Goal: Transaction & Acquisition: Purchase product/service

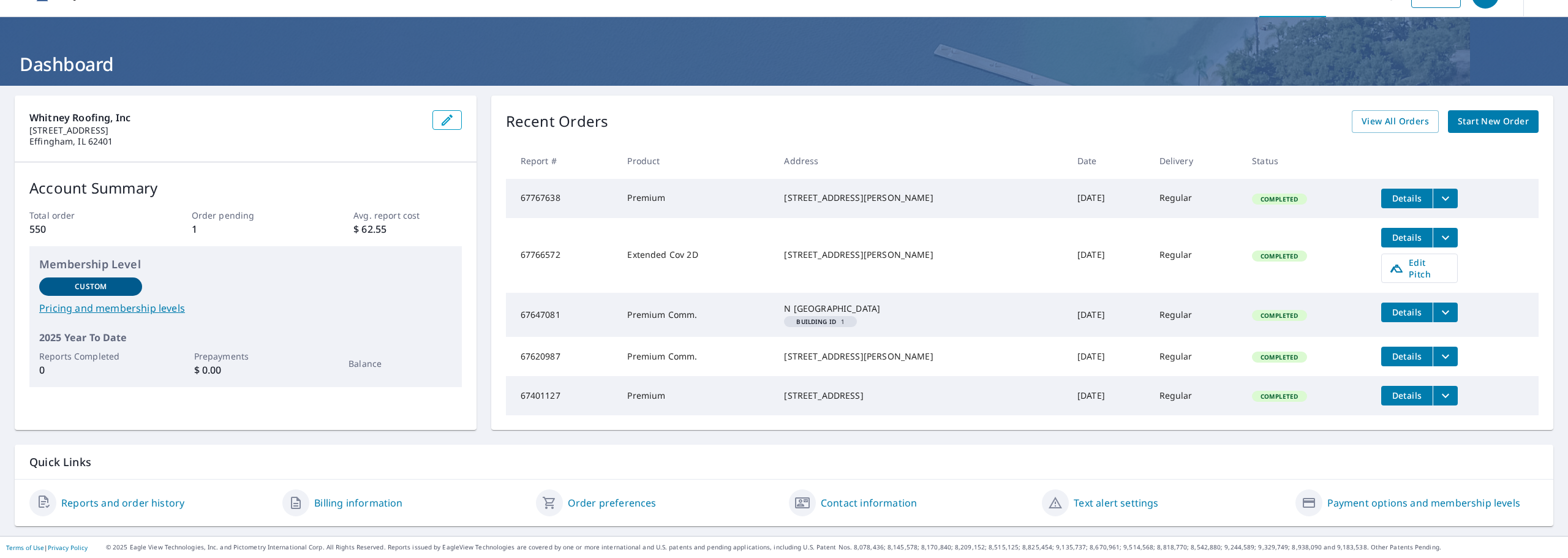
scroll to position [46, 0]
click at [1398, 114] on span "View All Orders" at bounding box center [1395, 121] width 67 height 16
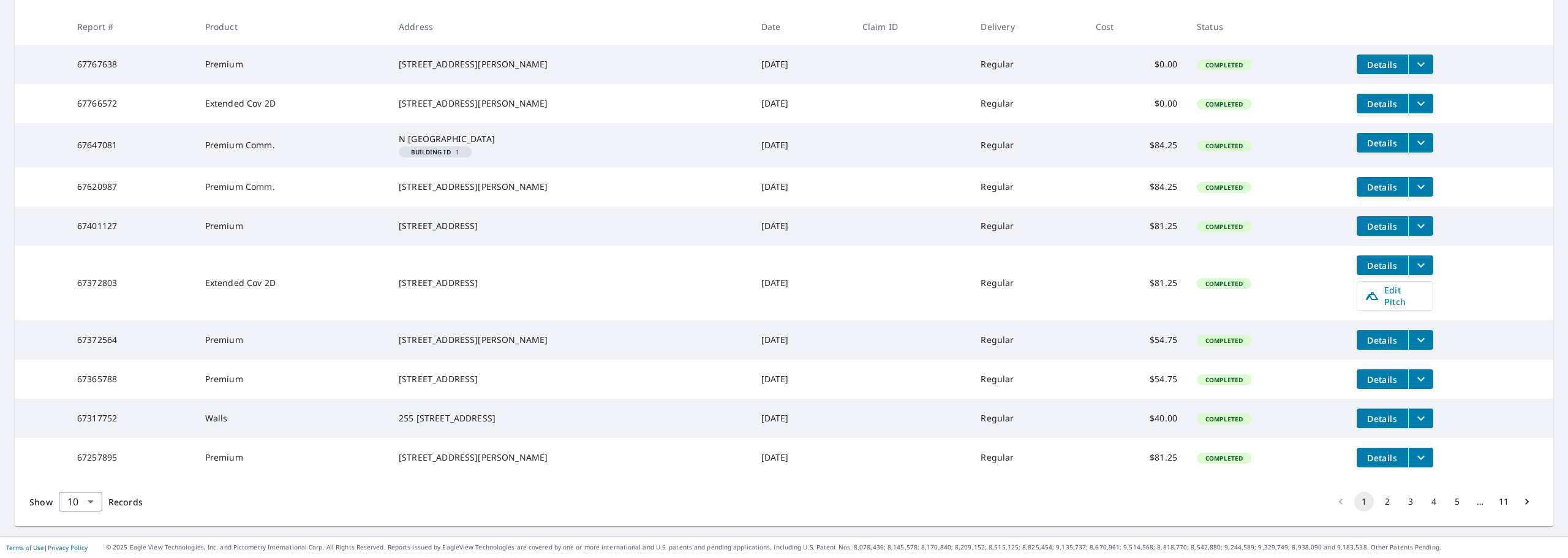
scroll to position [271, 0]
click at [96, 501] on body "KW KW Dashboard Order History Order KW Dashboard / Order History Order History …" at bounding box center [784, 279] width 1568 height 558
click at [85, 512] on li "50" at bounding box center [80, 511] width 44 height 22
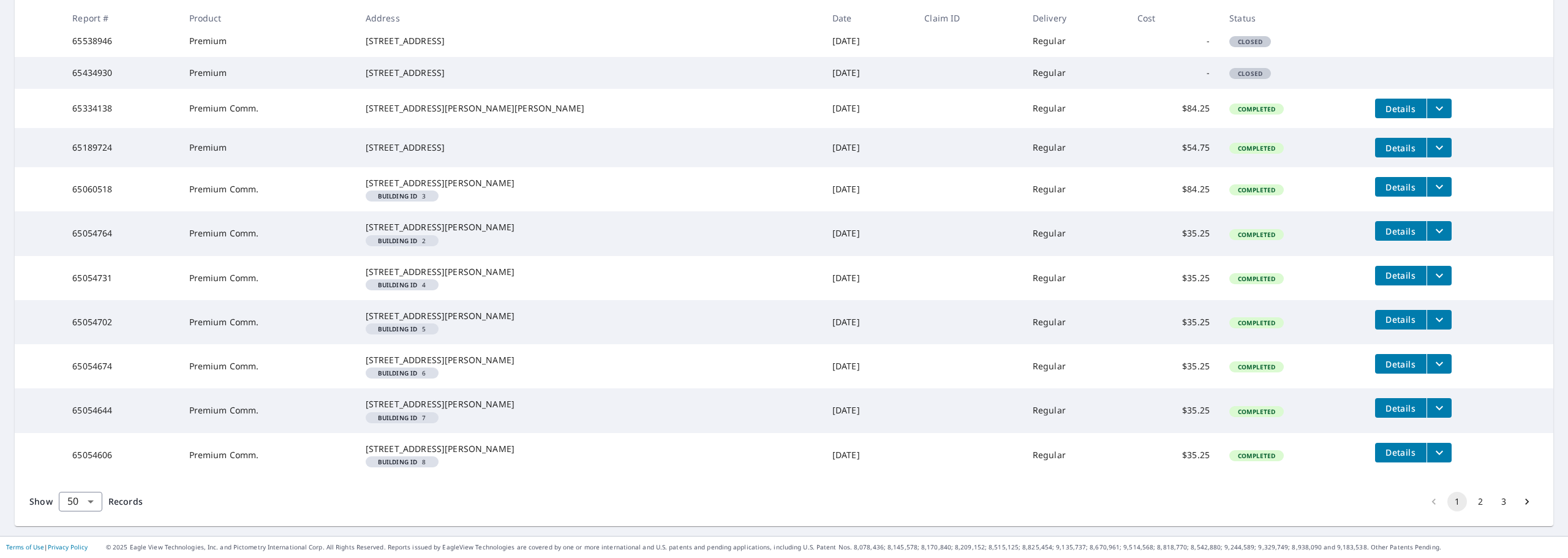
scroll to position [2178, 0]
click at [86, 500] on body "KW KW Dashboard Order History Order KW Dashboard / Order History Order History …" at bounding box center [784, 279] width 1568 height 558
click at [77, 528] on li "100" at bounding box center [80, 532] width 44 height 22
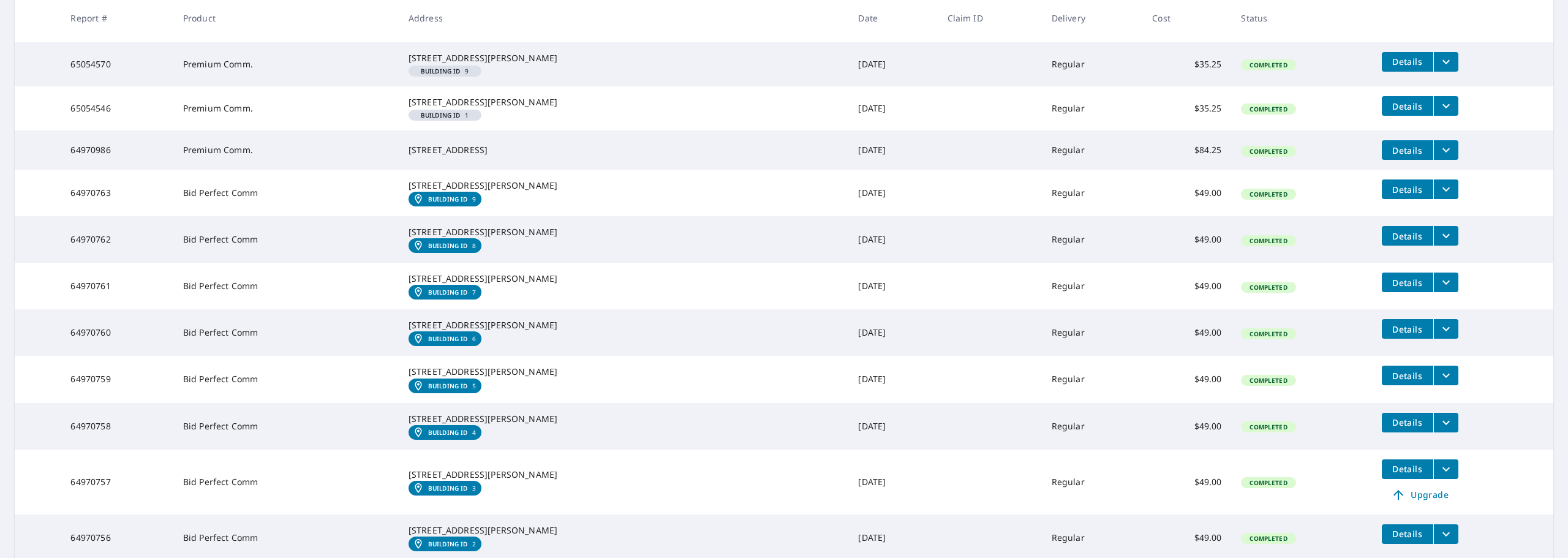
scroll to position [2328, 0]
click at [1439, 113] on icon "filesDropdownBtn-65054546" at bounding box center [1446, 106] width 15 height 15
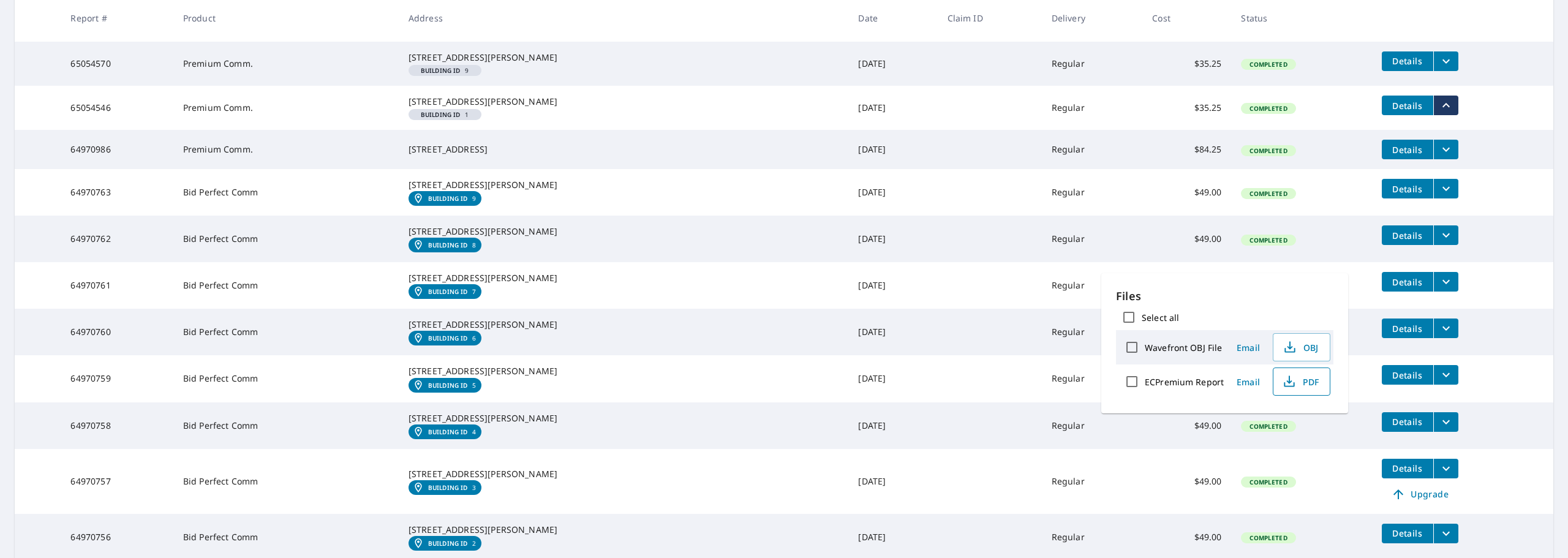
click at [1295, 380] on span "PDF" at bounding box center [1300, 381] width 39 height 15
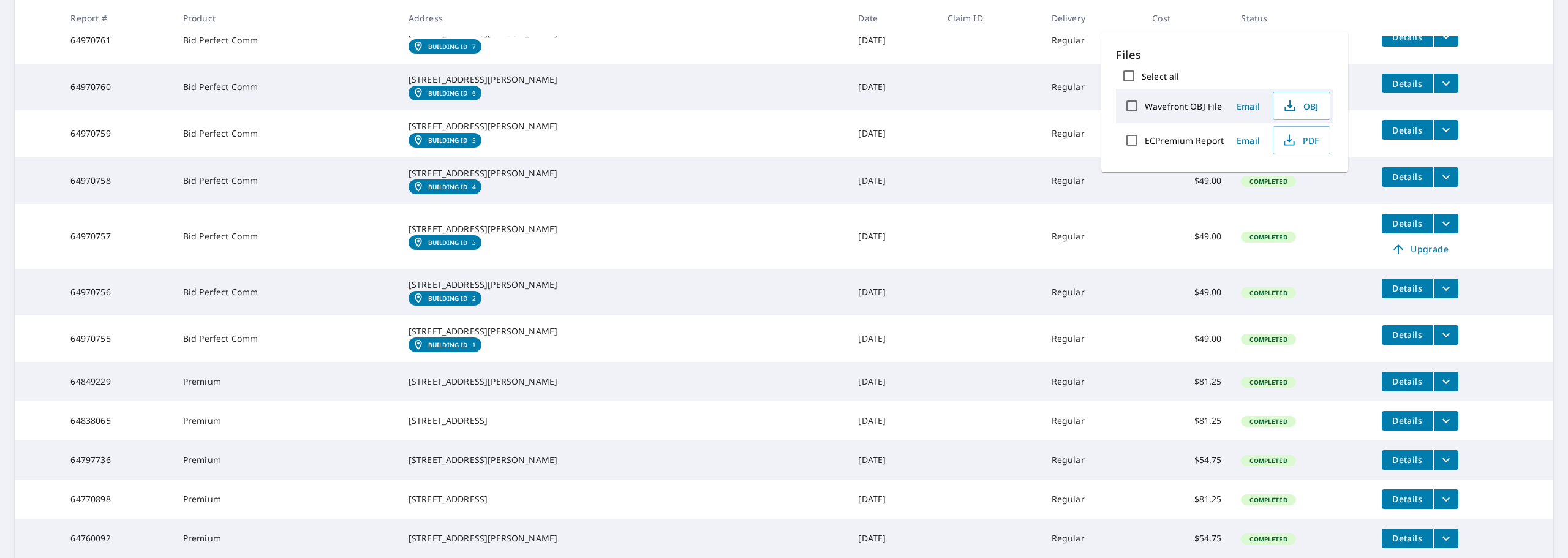
scroll to position [2511, 0]
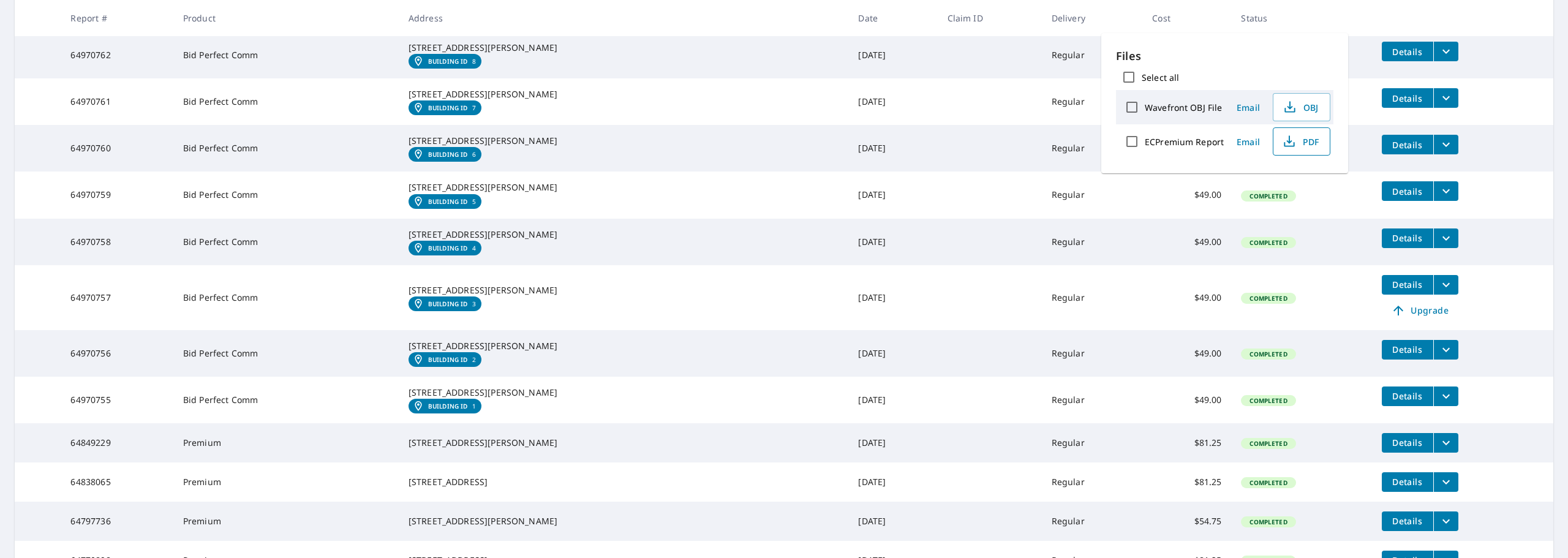
click at [1290, 141] on icon "button" at bounding box center [1289, 139] width 5 height 8
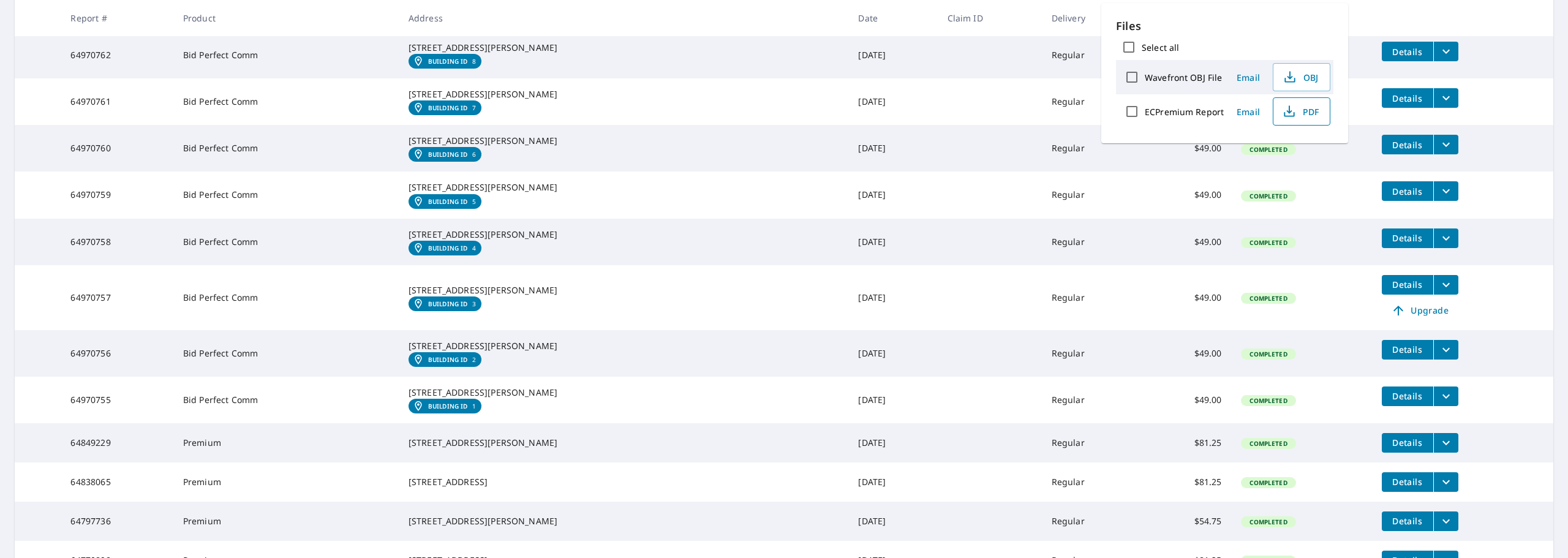
click at [1303, 109] on span "PDF" at bounding box center [1300, 112] width 39 height 15
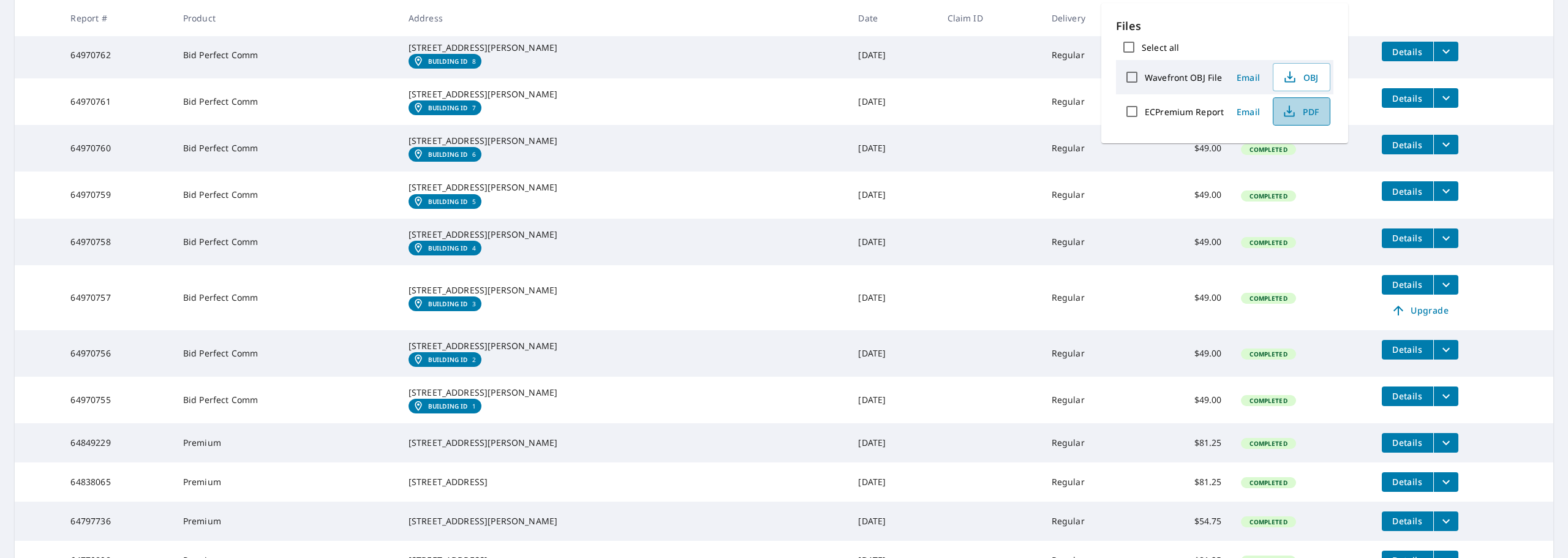
click at [1300, 106] on span "PDF" at bounding box center [1300, 112] width 39 height 15
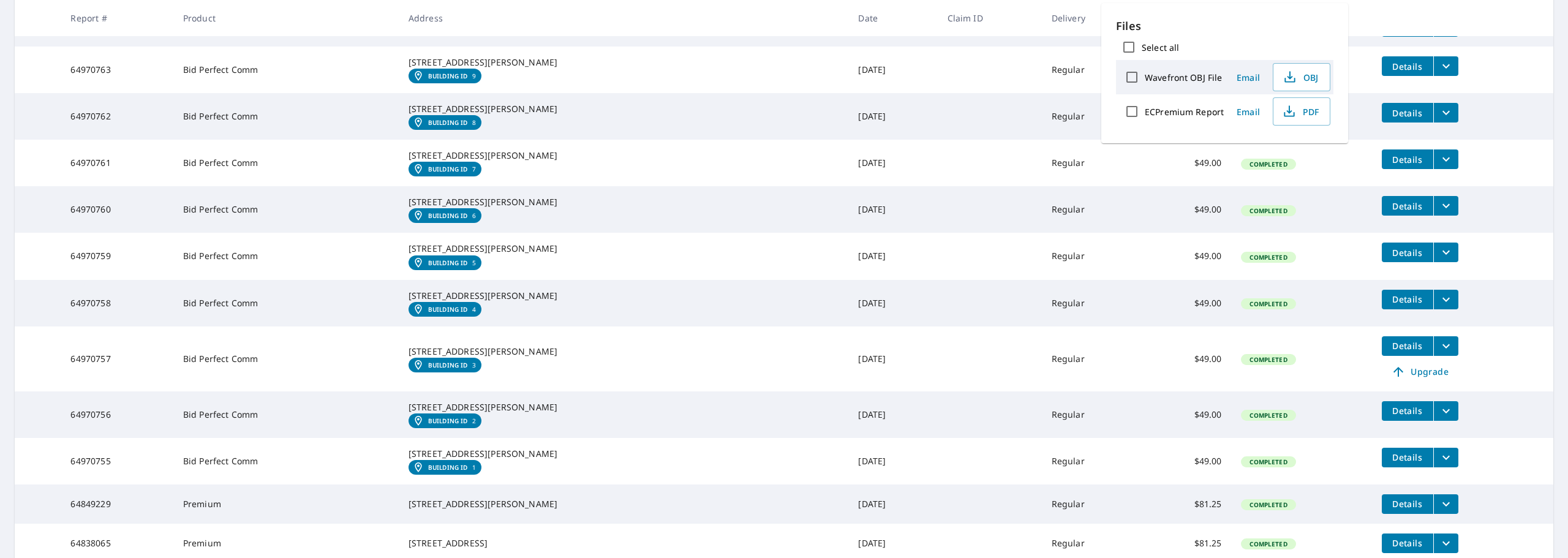
scroll to position [2389, 0]
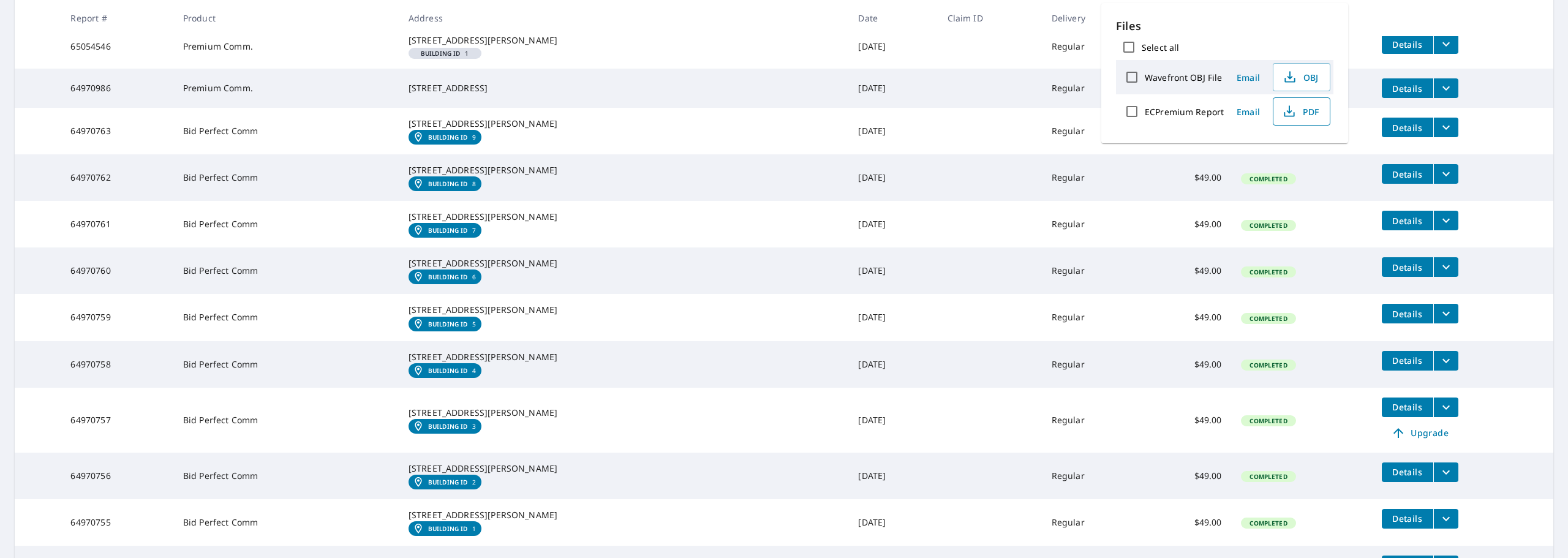
click at [1314, 112] on span "PDF" at bounding box center [1300, 112] width 39 height 15
drag, startPoint x: 1036, startPoint y: 69, endPoint x: 1047, endPoint y: 67, distance: 11.2
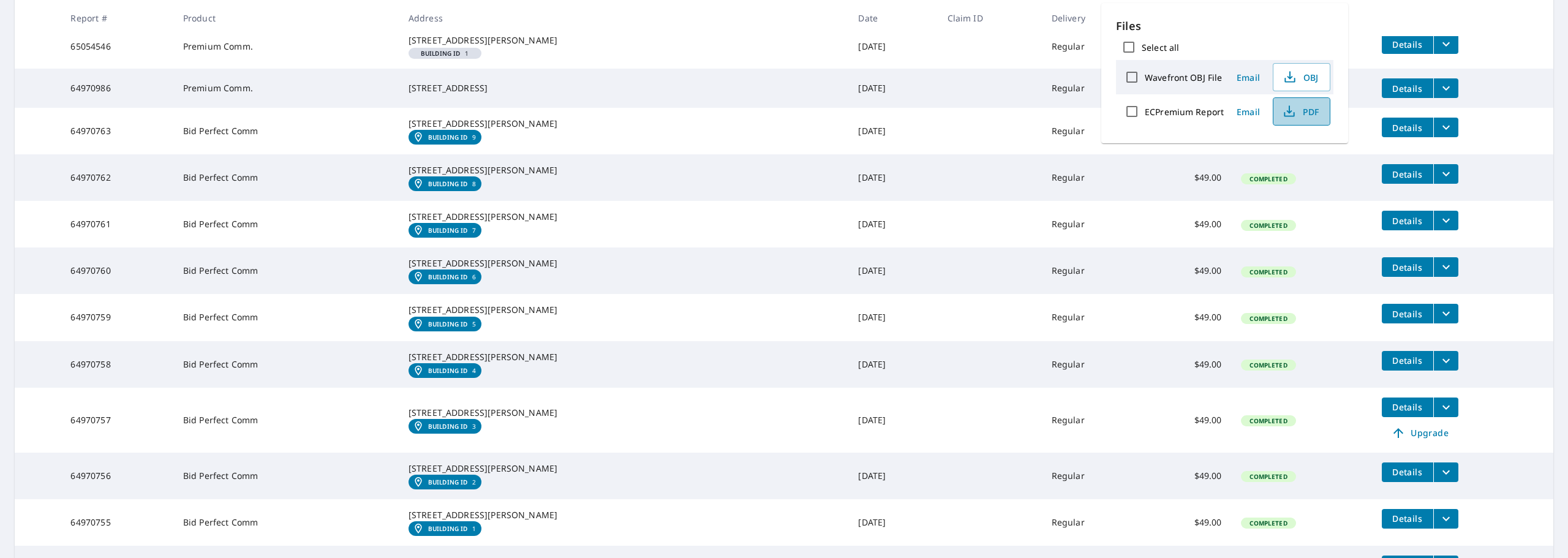
click at [1319, 109] on span "PDF" at bounding box center [1300, 112] width 39 height 15
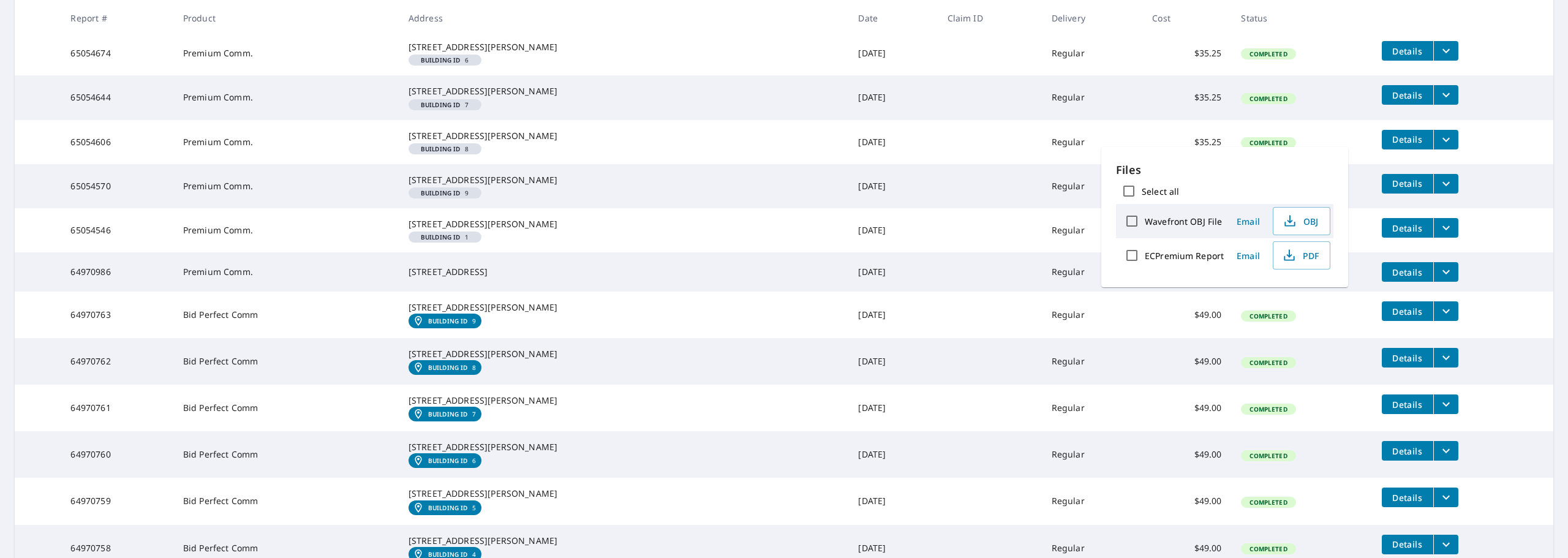
scroll to position [2144, 0]
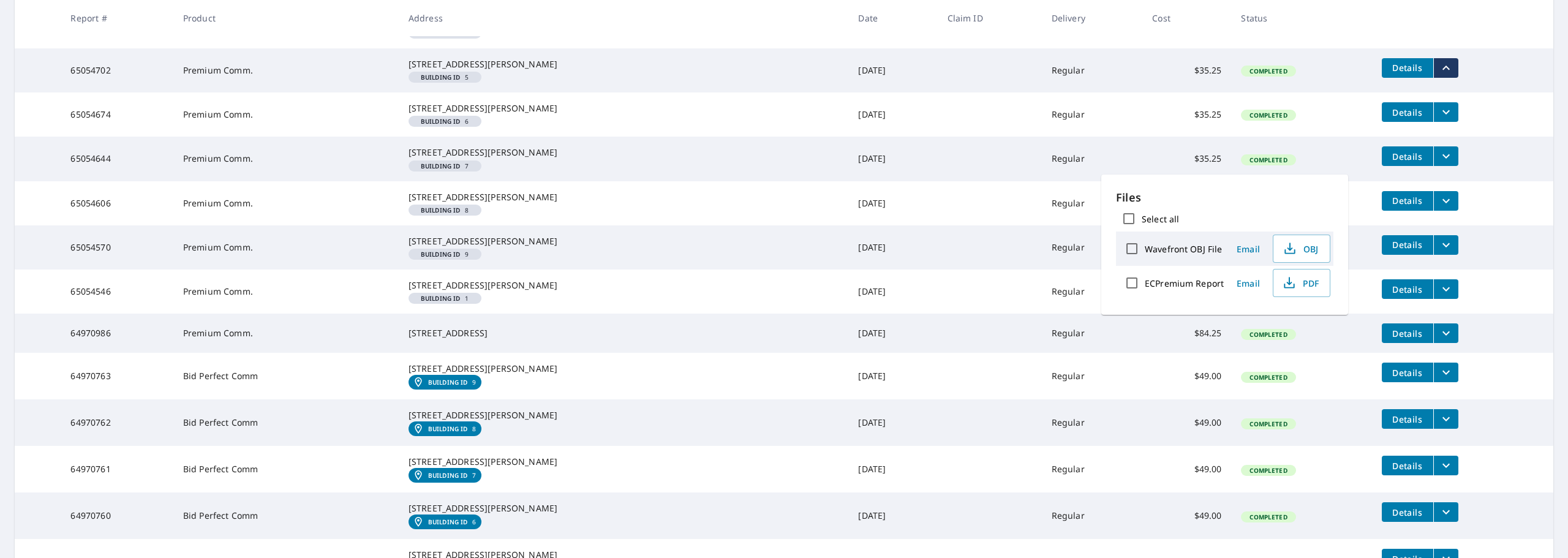
click at [938, 48] on td at bounding box center [989, 27] width 104 height 44
click at [1439, 31] on icon "filesDropdownBtn-65054731" at bounding box center [1446, 24] width 15 height 15
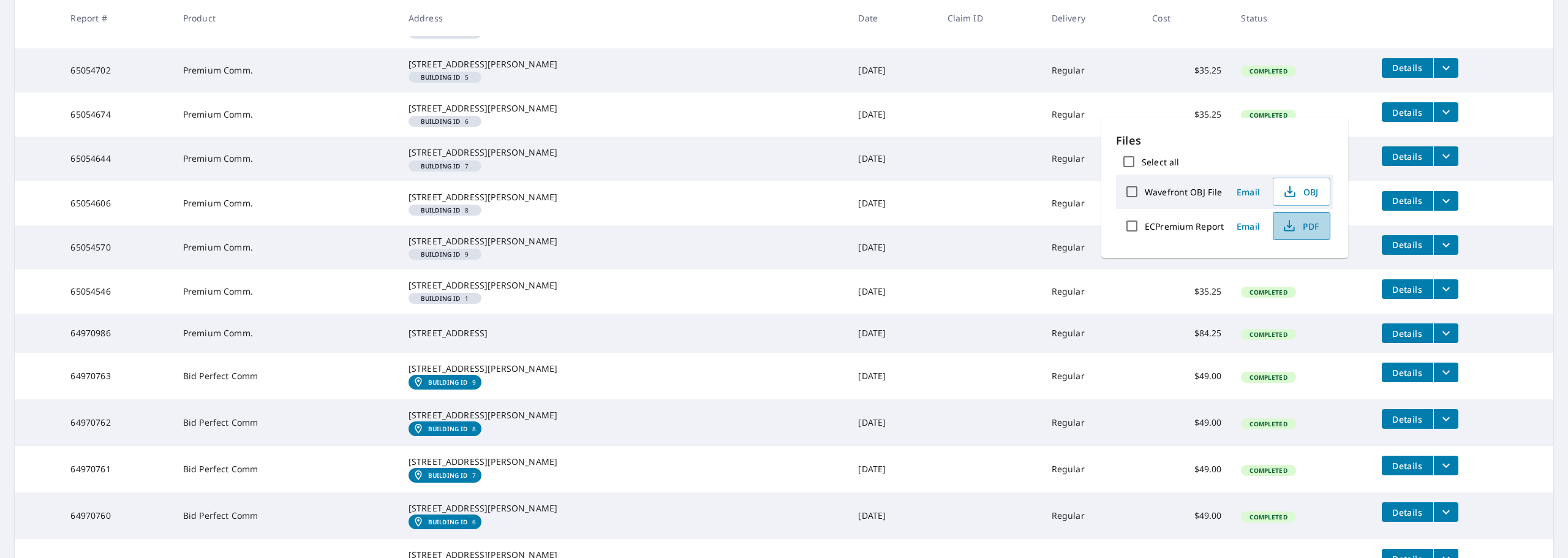
click at [1308, 228] on span "PDF" at bounding box center [1300, 226] width 39 height 15
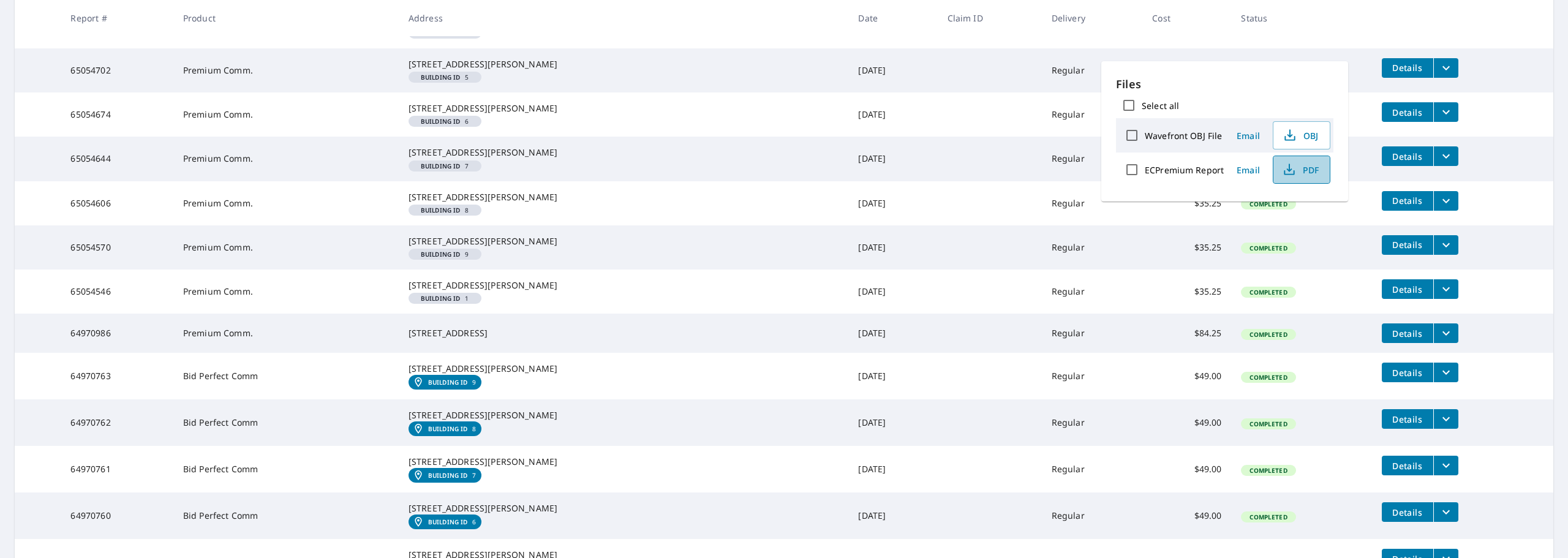
click at [1309, 169] on span "PDF" at bounding box center [1300, 170] width 39 height 15
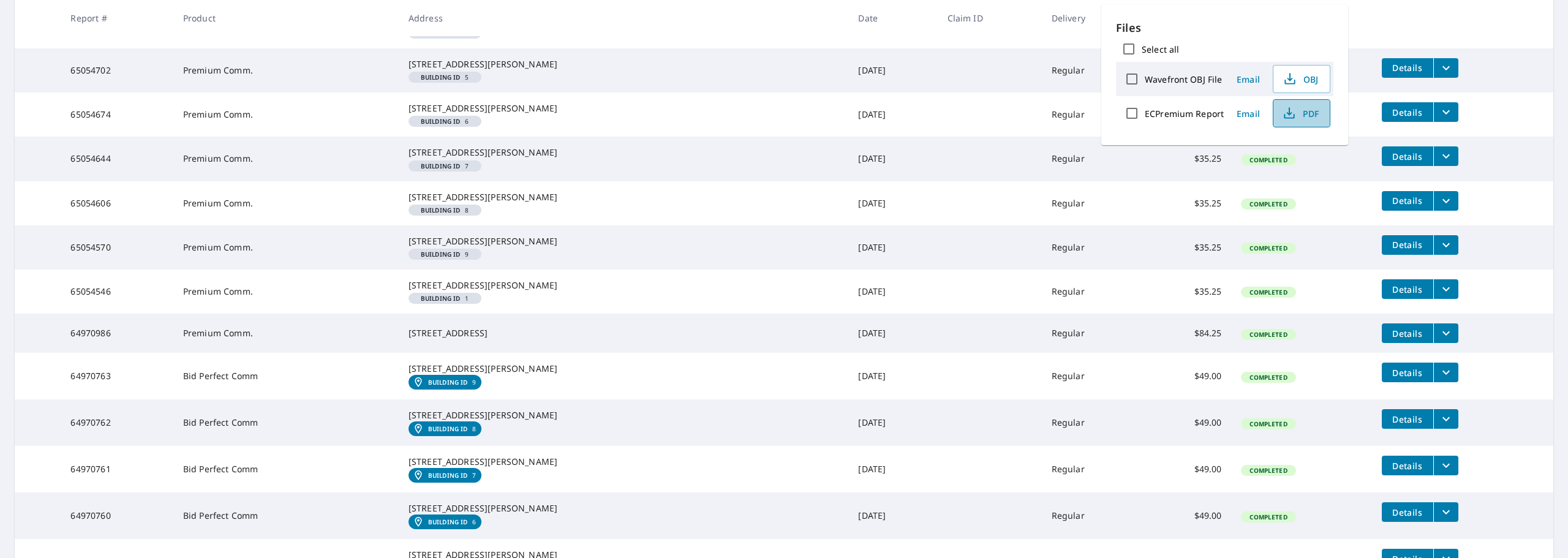
click at [1307, 115] on span "PDF" at bounding box center [1300, 113] width 39 height 15
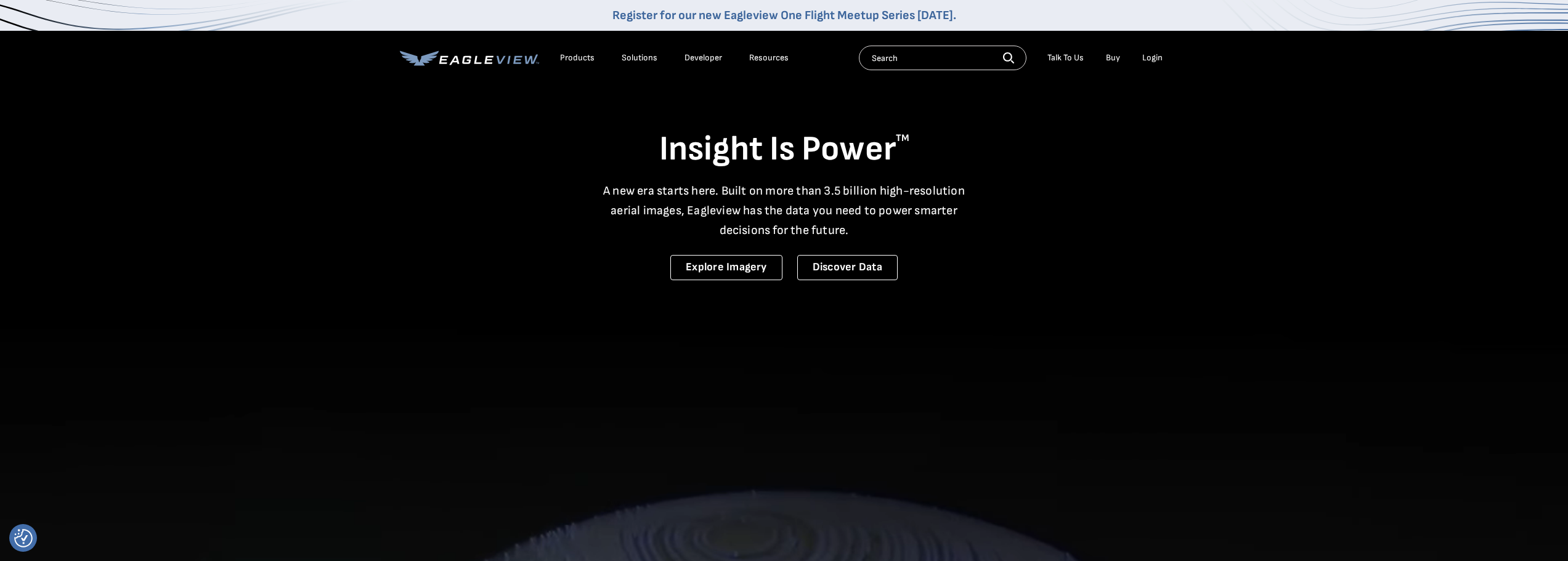
click at [1158, 59] on div "Login" at bounding box center [1152, 57] width 20 height 11
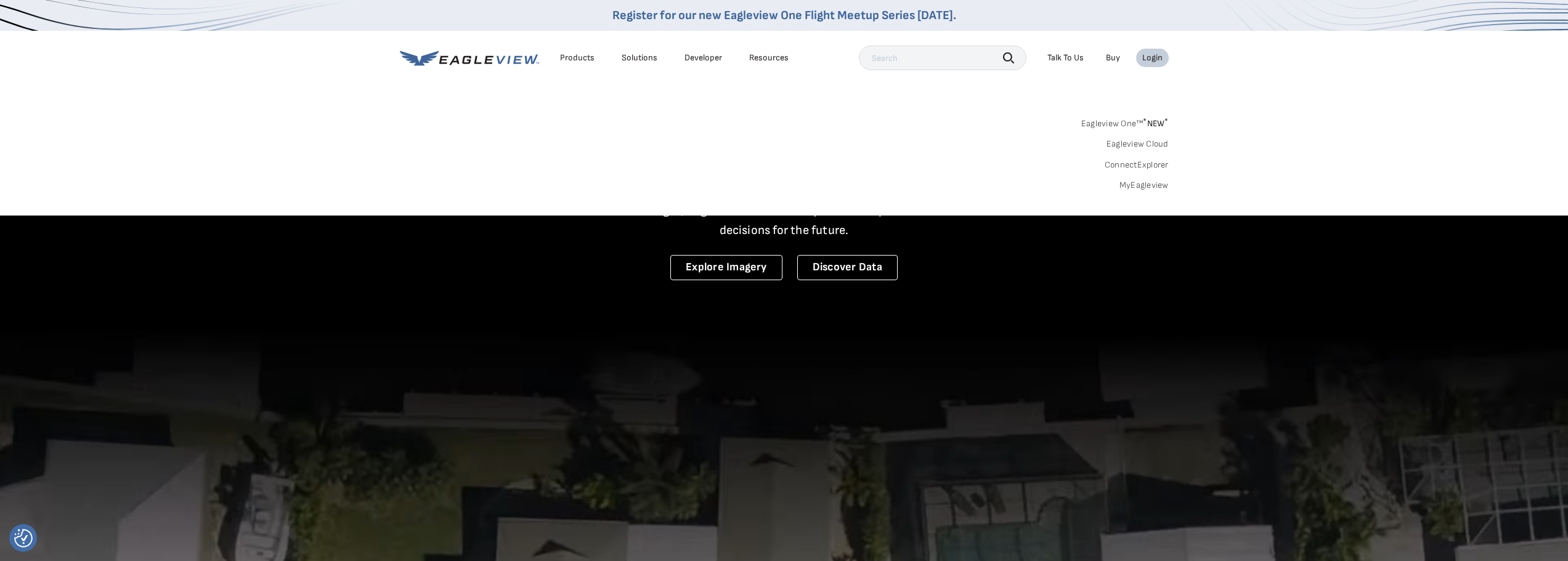
click at [1146, 185] on link "MyEagleview" at bounding box center [1144, 185] width 49 height 11
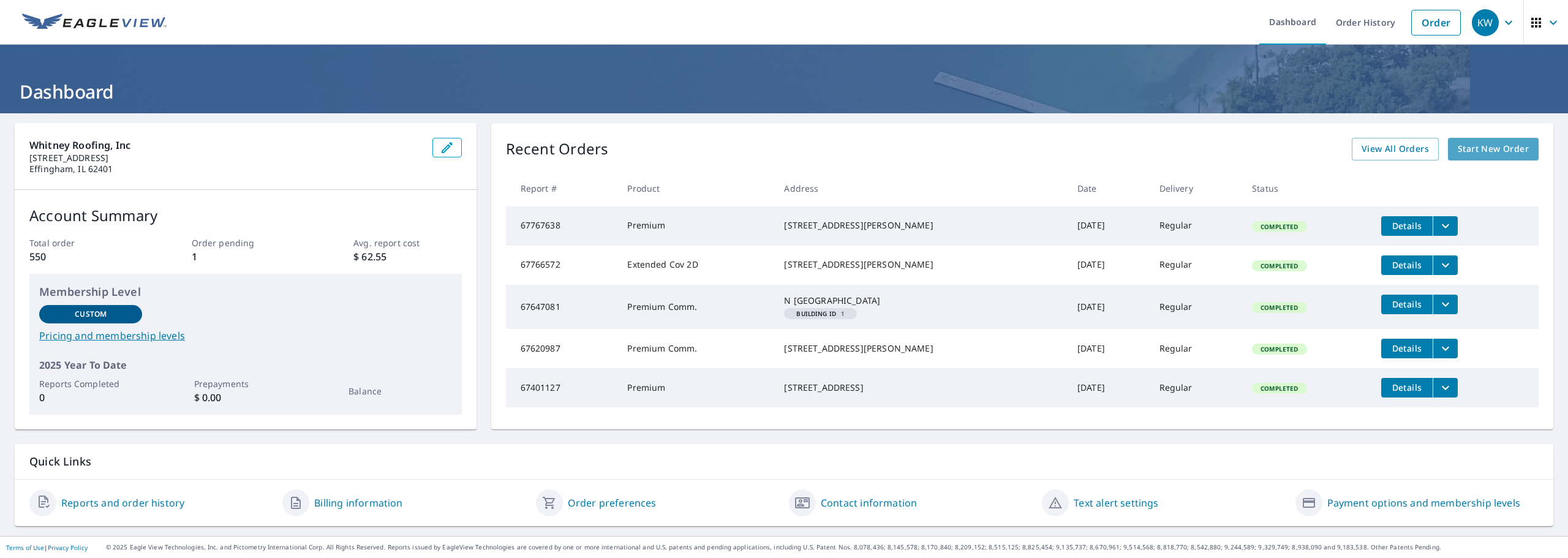
click at [1485, 148] on span "Start New Order" at bounding box center [1493, 149] width 71 height 16
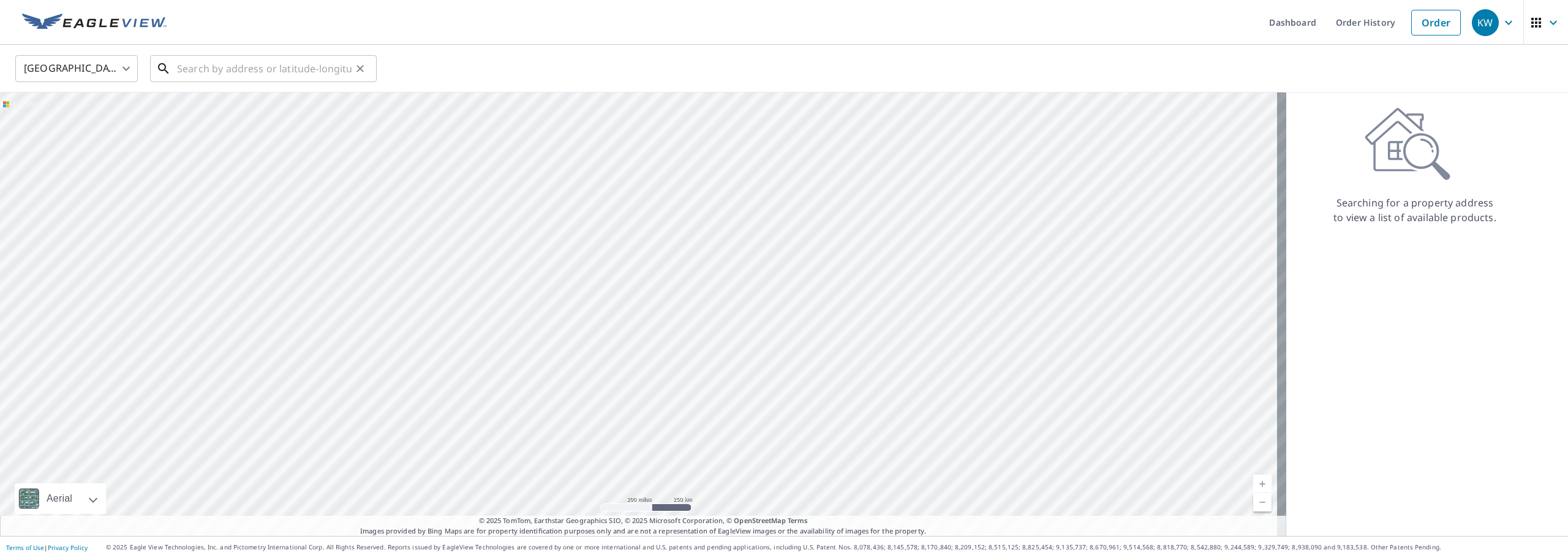
click at [197, 66] on input "text" at bounding box center [265, 69] width 174 height 34
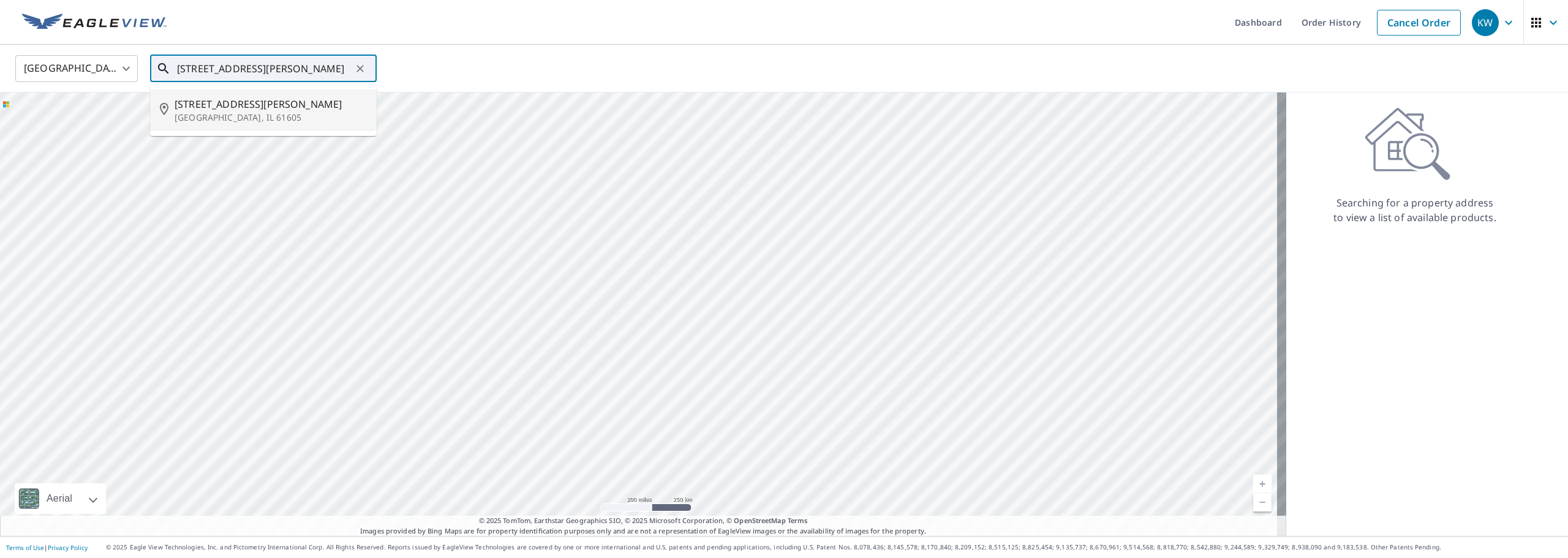
click at [252, 108] on span "706 N Shipman St" at bounding box center [270, 104] width 192 height 15
type input "706 N Shipman St Peoria, IL 61605"
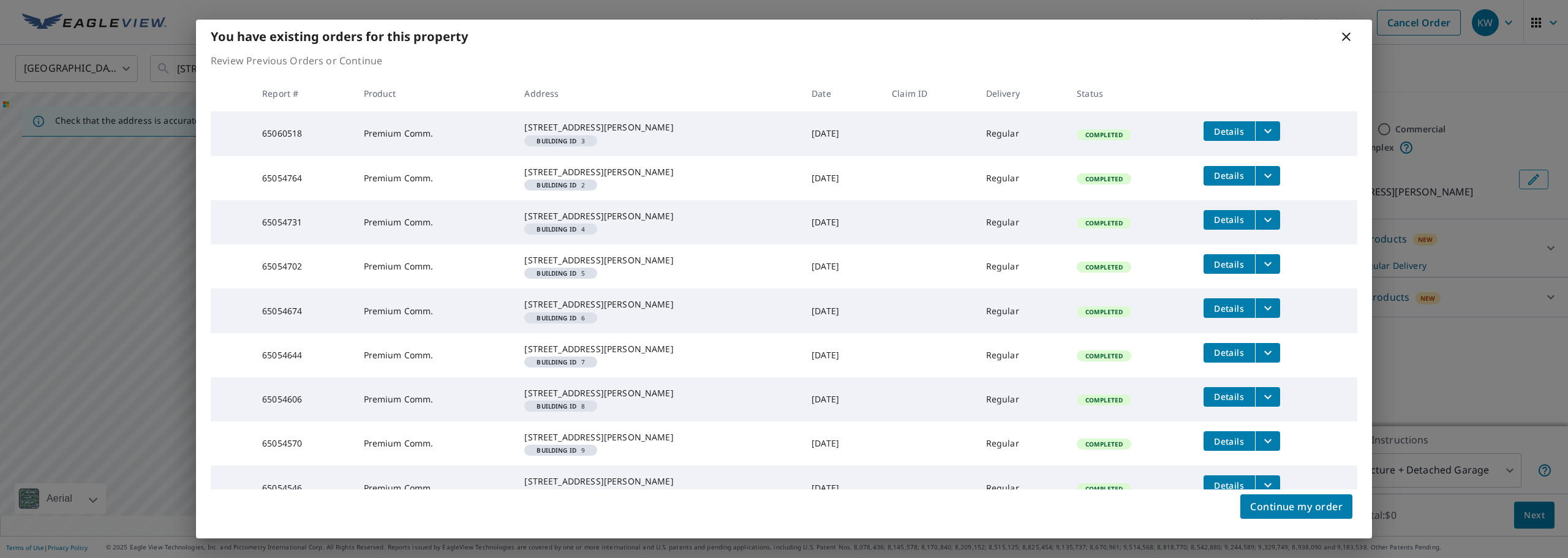
click at [1347, 38] on icon at bounding box center [1346, 37] width 15 height 15
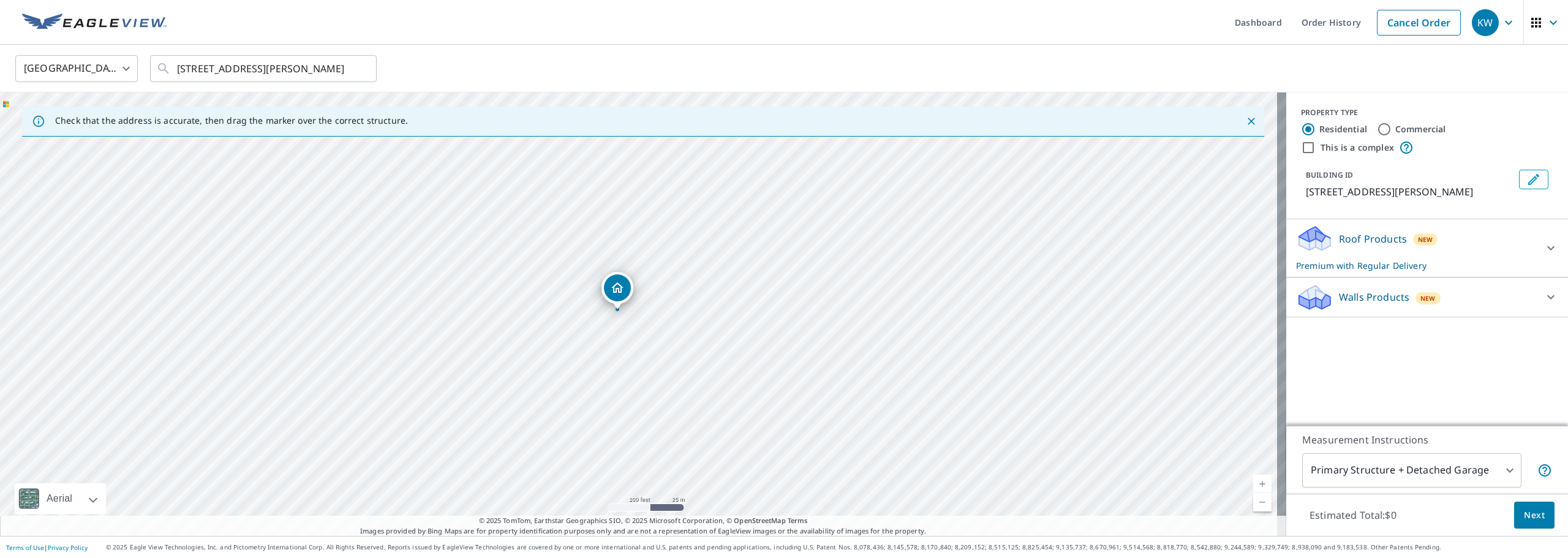
drag, startPoint x: 643, startPoint y: 367, endPoint x: 654, endPoint y: 367, distance: 11.0
click at [654, 367] on div "706 N Shipman St Peoria, IL 61605" at bounding box center [643, 314] width 1286 height 443
click at [1301, 149] on input "This is a complex" at bounding box center [1309, 148] width 15 height 15
checkbox input "true"
radio input "false"
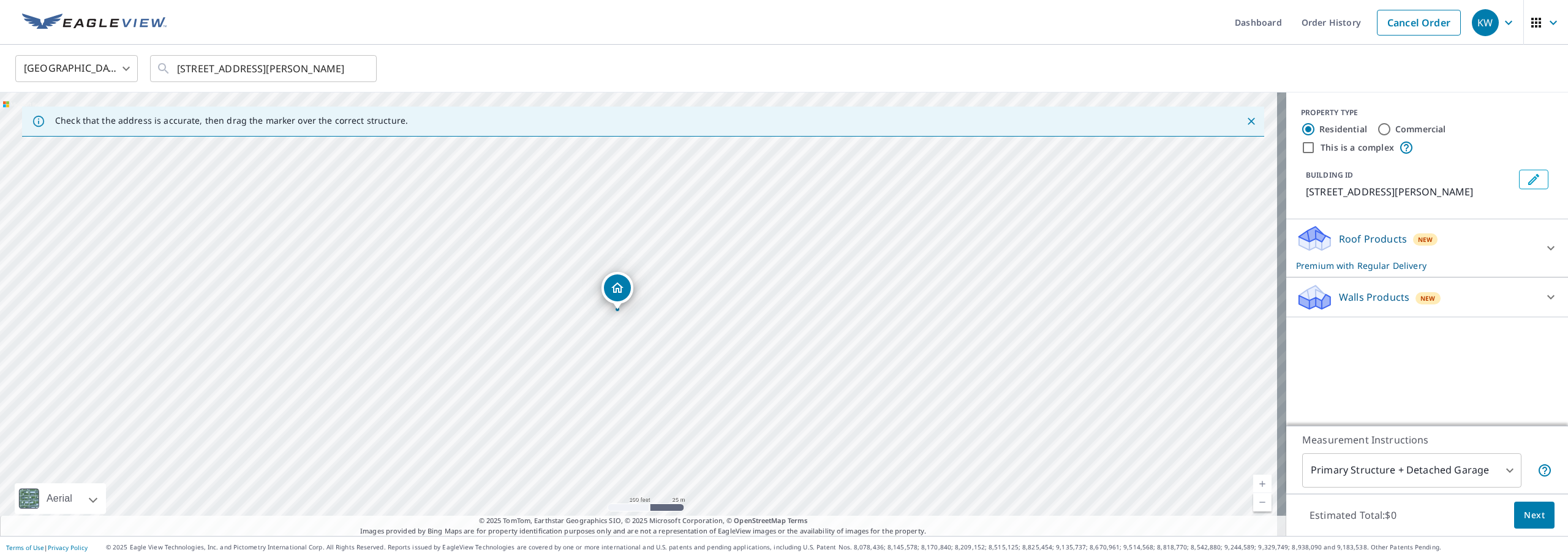
radio input "true"
type input "4"
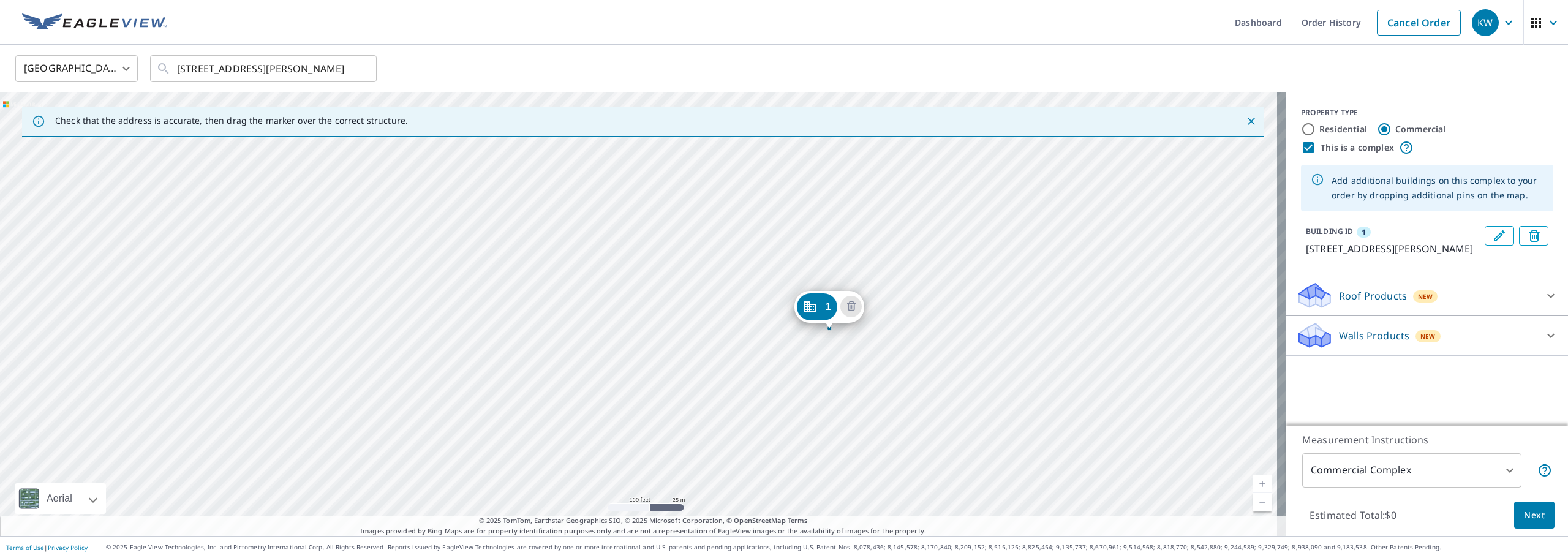
drag, startPoint x: 628, startPoint y: 293, endPoint x: 818, endPoint y: 310, distance: 190.8
click at [406, 170] on div "1 525 Martin Luther King Jr Dr Peoria, IL 61605" at bounding box center [643, 314] width 1286 height 443
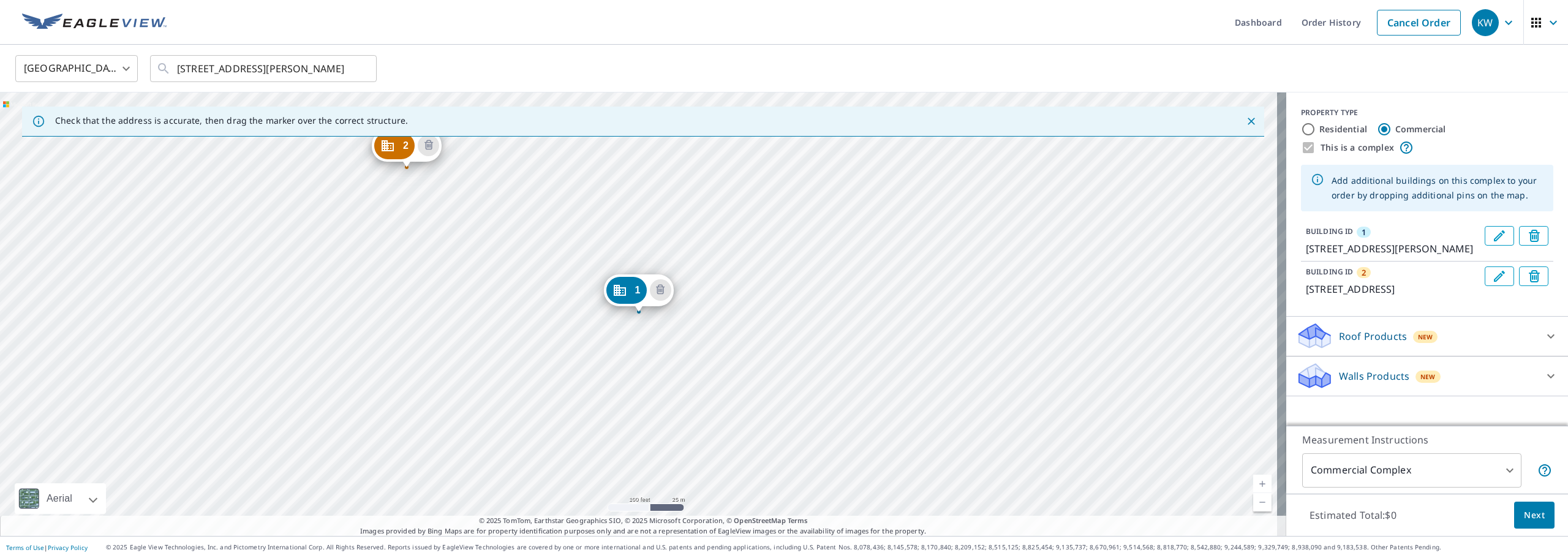
click at [357, 203] on div "2 604 W High St Peoria, IL 61606 1 525 Martin Luther King Jr Dr Peoria, IL 61605" at bounding box center [643, 314] width 1286 height 443
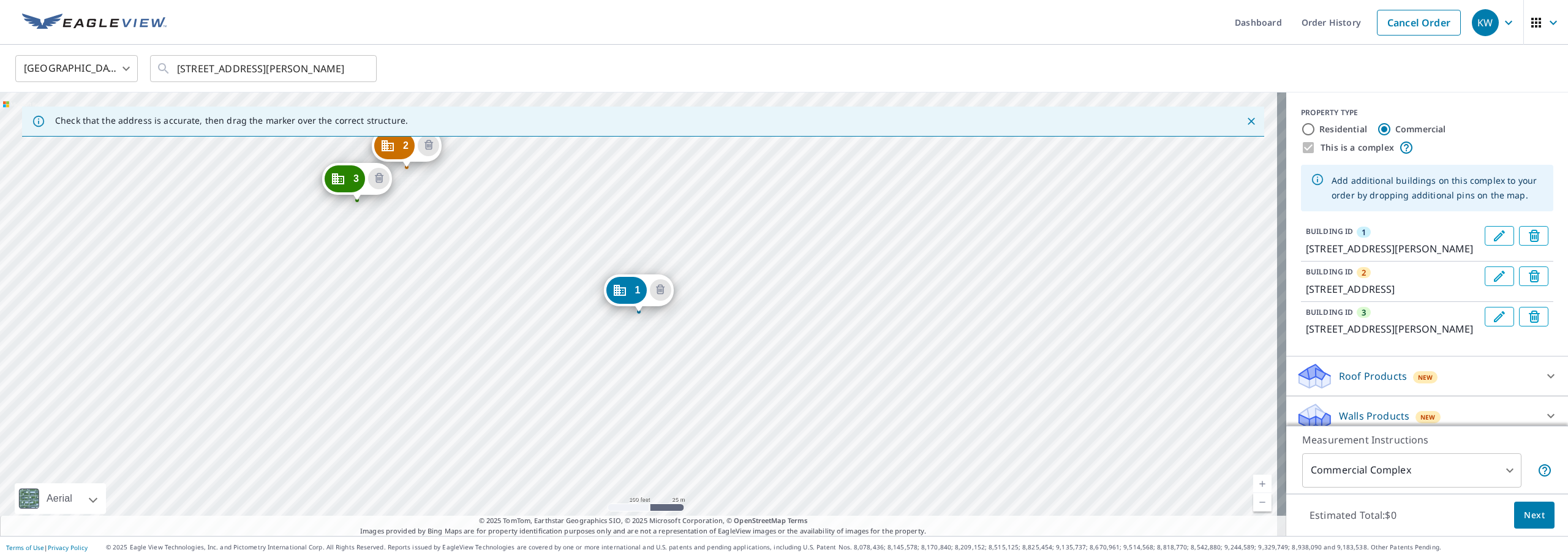
click at [1524, 510] on span "Next" at bounding box center [1534, 515] width 21 height 16
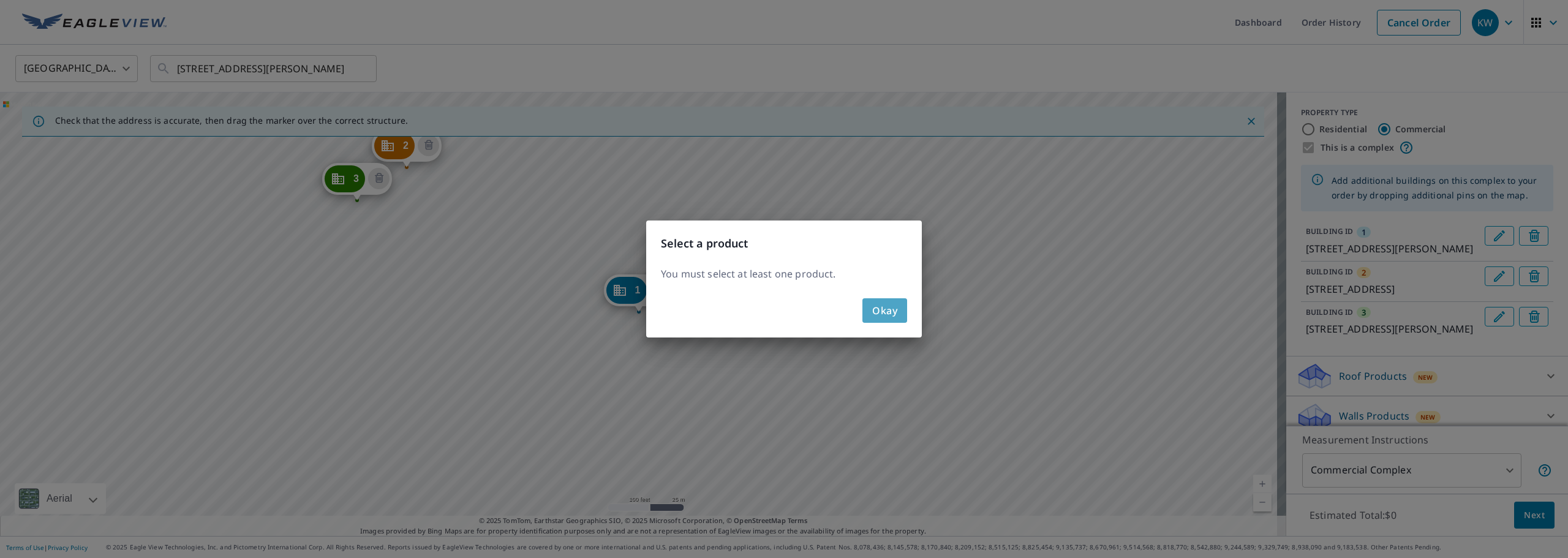
click at [895, 312] on span "Okay" at bounding box center [884, 310] width 25 height 17
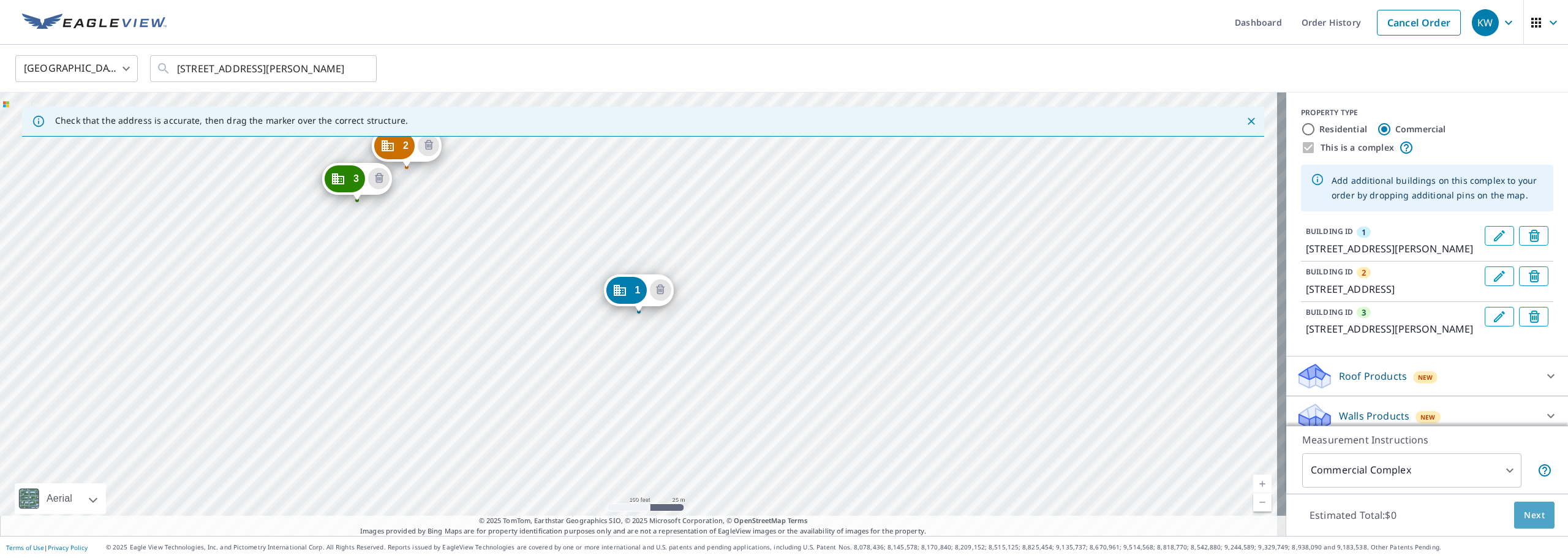
click at [1532, 514] on span "Next" at bounding box center [1534, 515] width 21 height 16
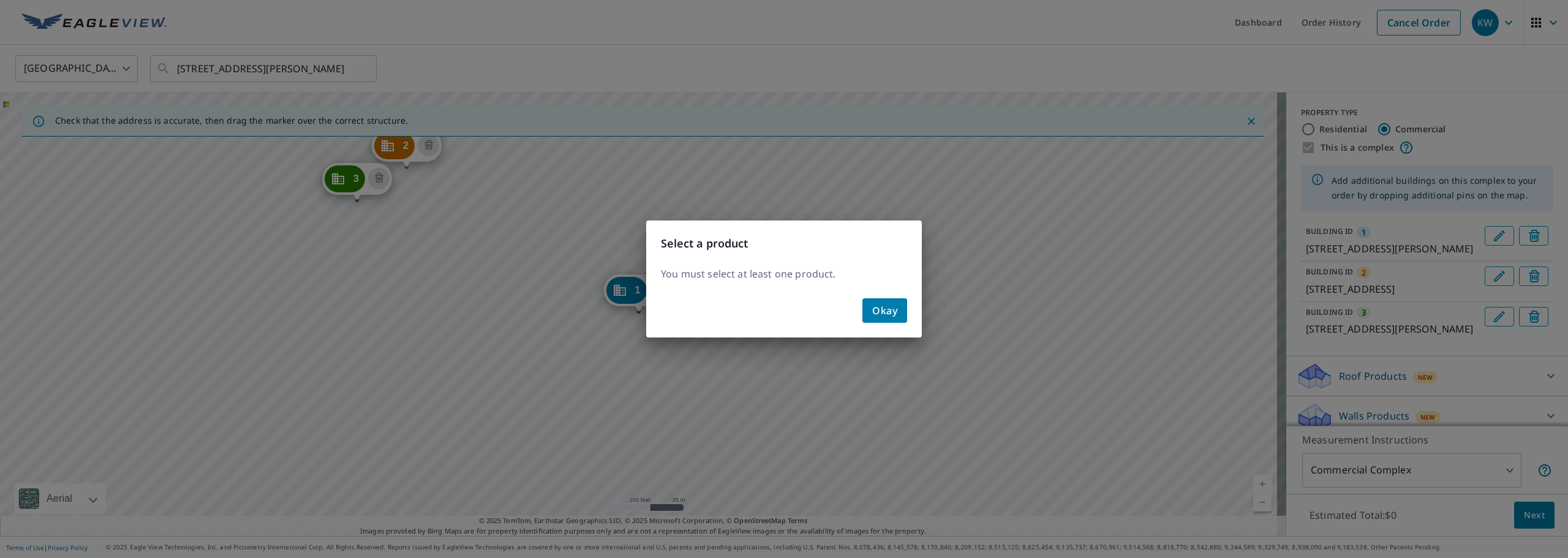
click at [895, 313] on span "Okay" at bounding box center [884, 310] width 25 height 17
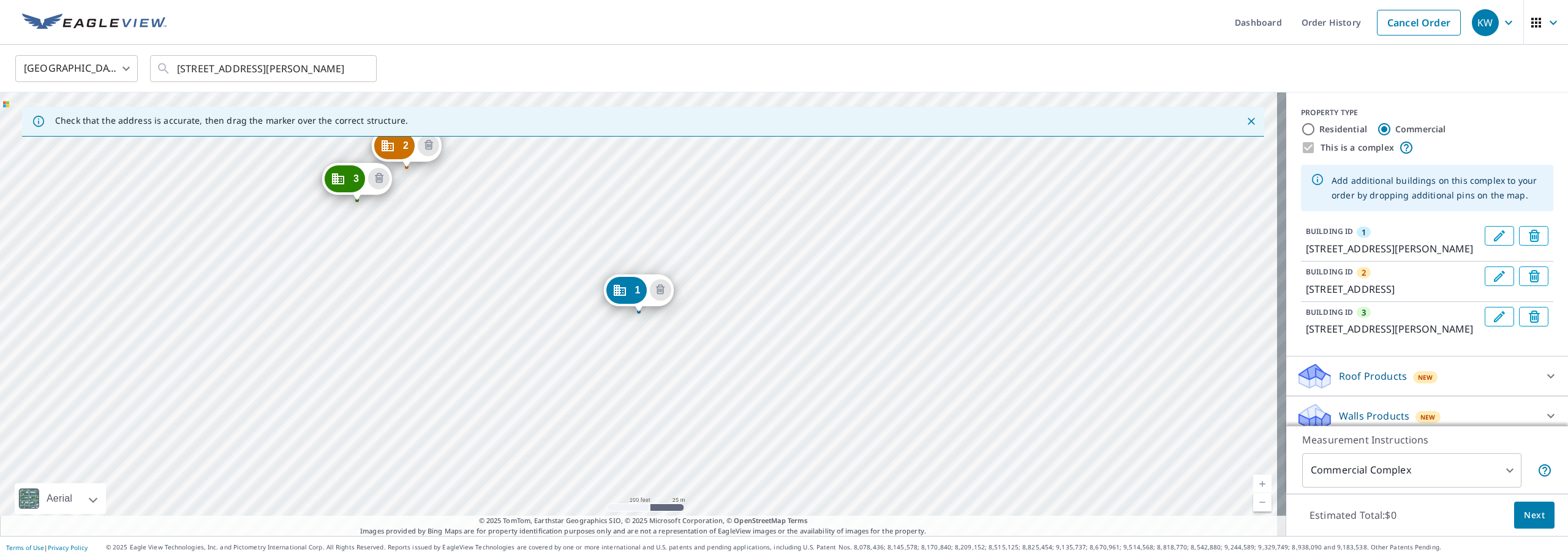
scroll to position [25, 0]
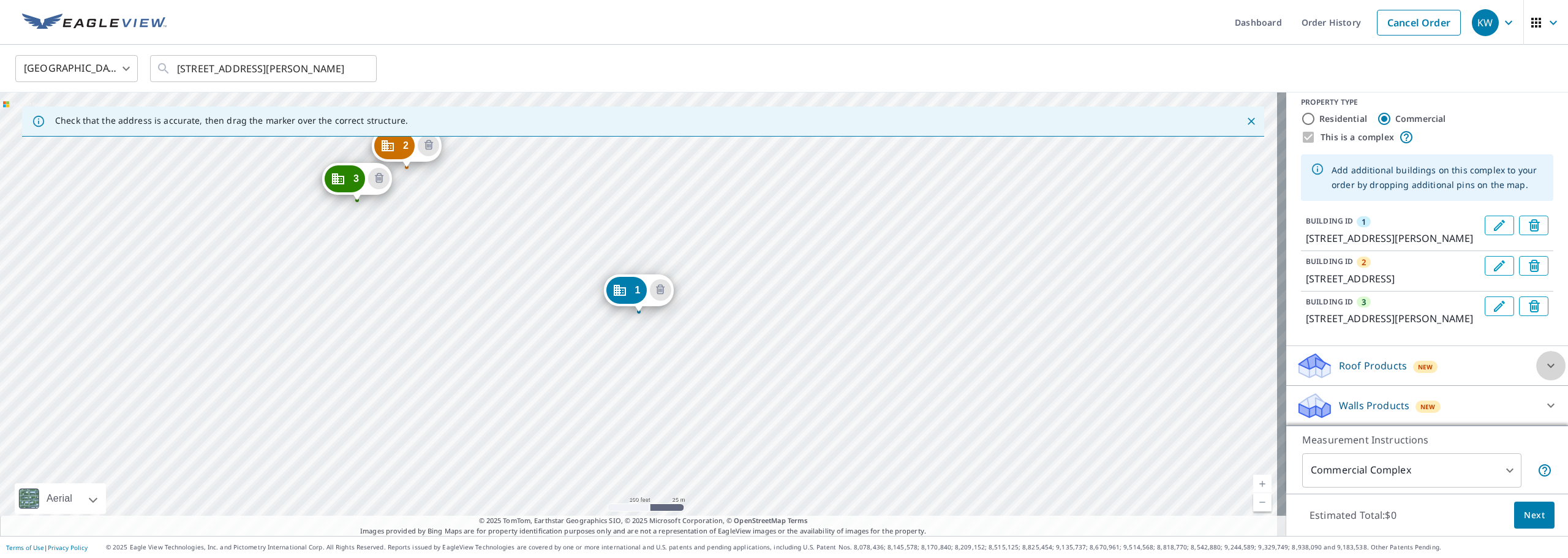
click at [1544, 360] on icon at bounding box center [1551, 366] width 15 height 15
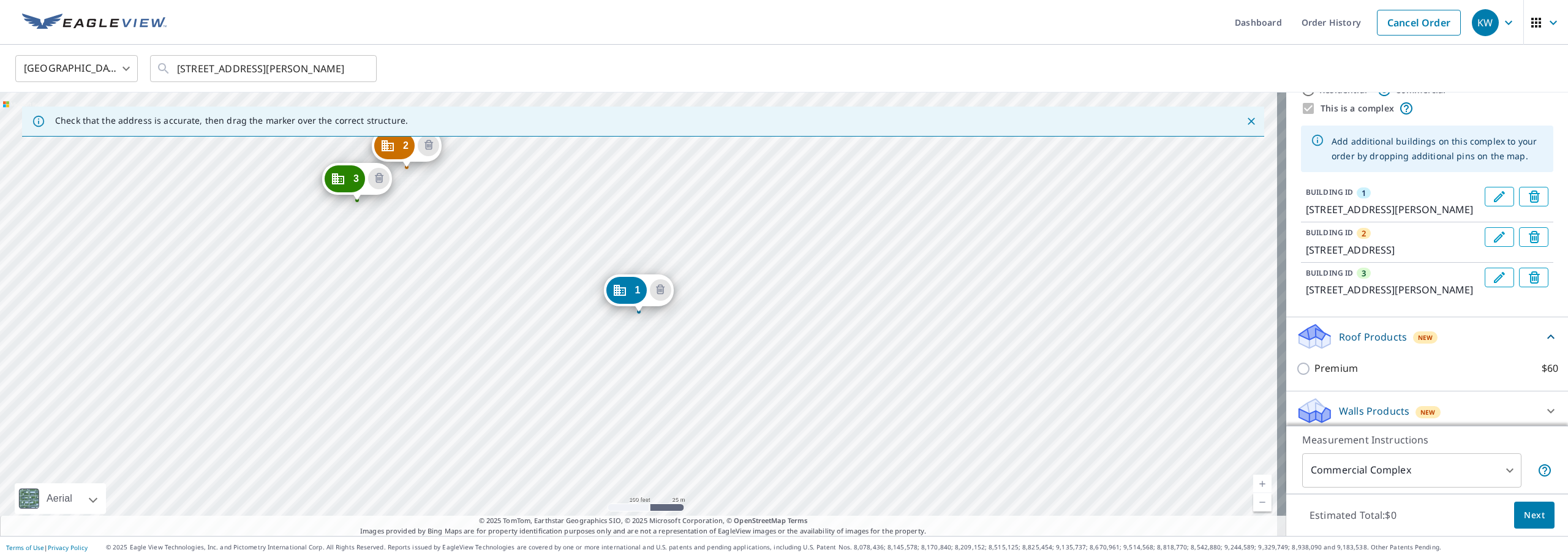
scroll to position [59, 0]
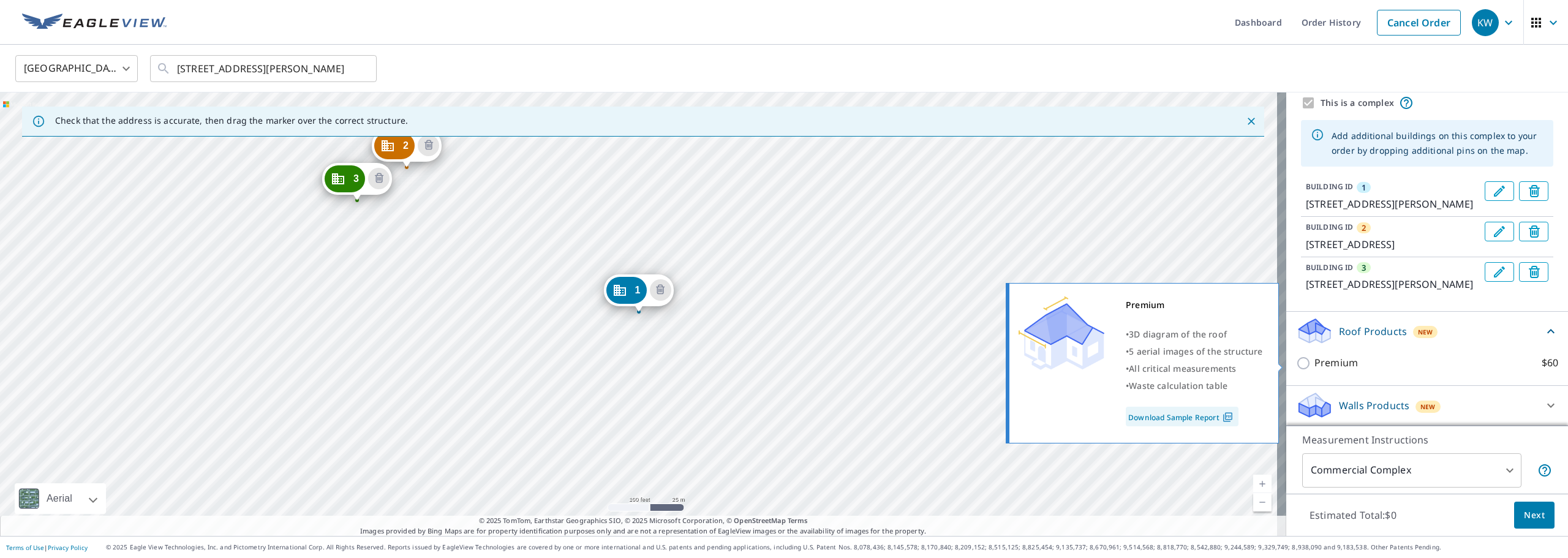
click at [1296, 360] on input "Premium $60" at bounding box center [1305, 364] width 18 height 15
checkbox input "true"
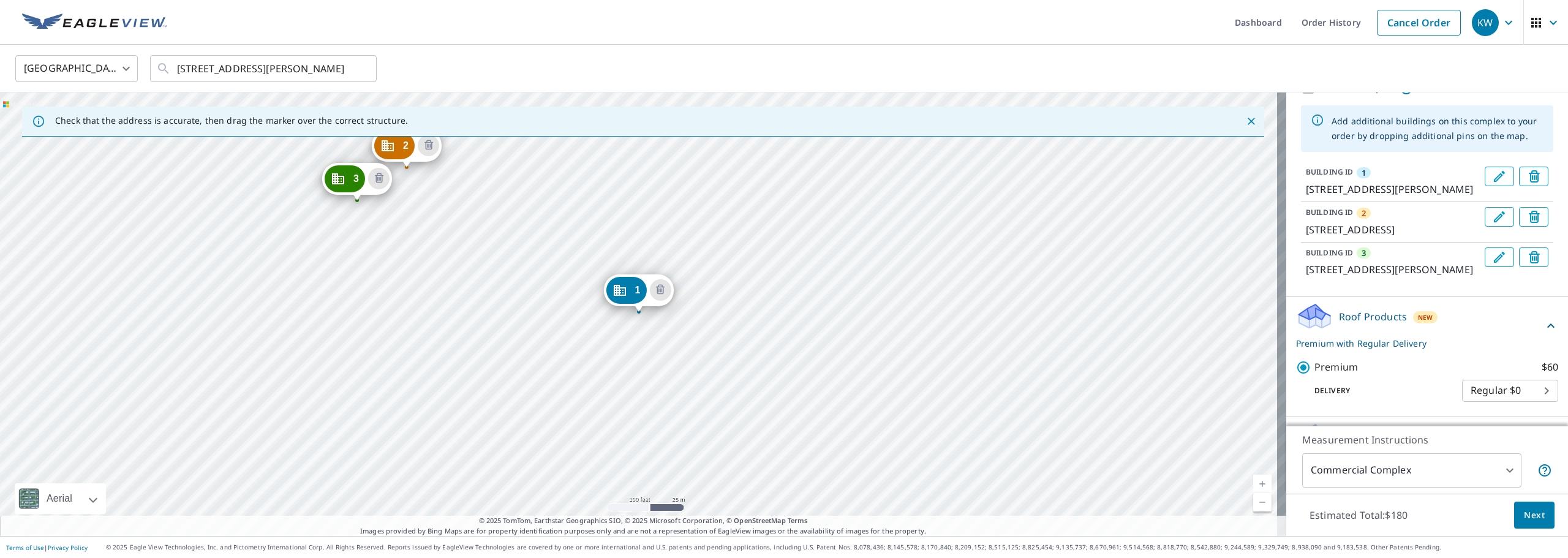
click at [1537, 515] on button "Next" at bounding box center [1534, 515] width 41 height 27
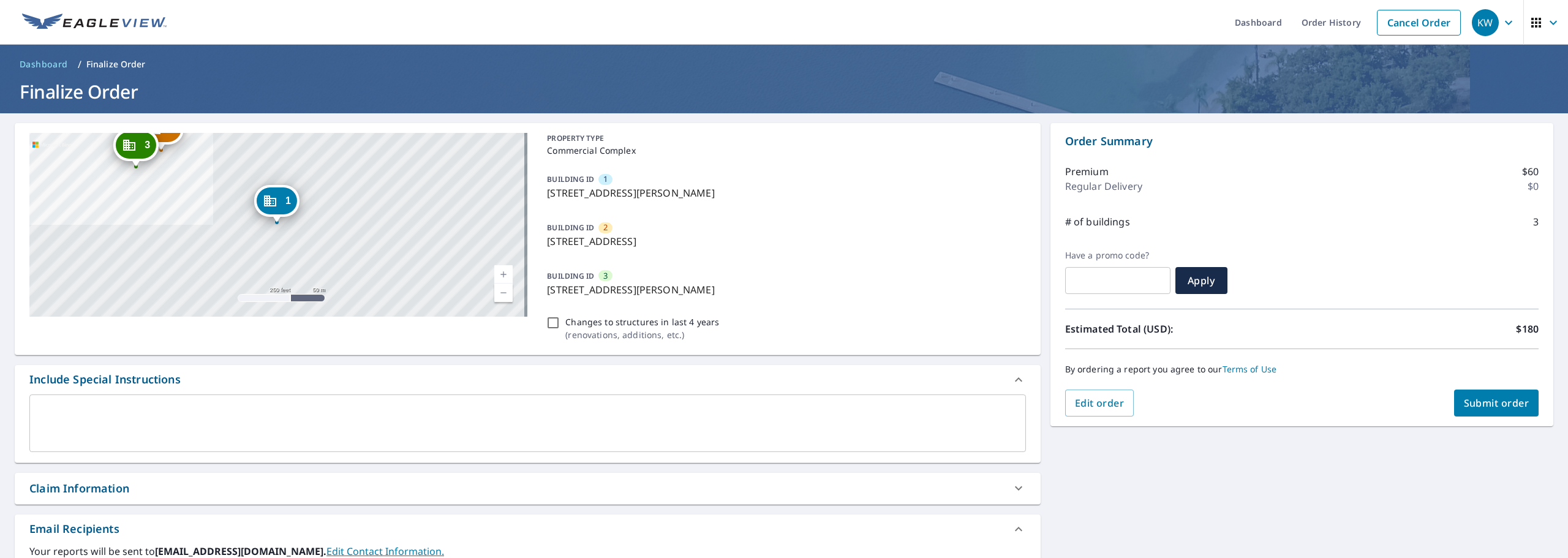
click at [1485, 403] on span "Submit order" at bounding box center [1496, 403] width 66 height 13
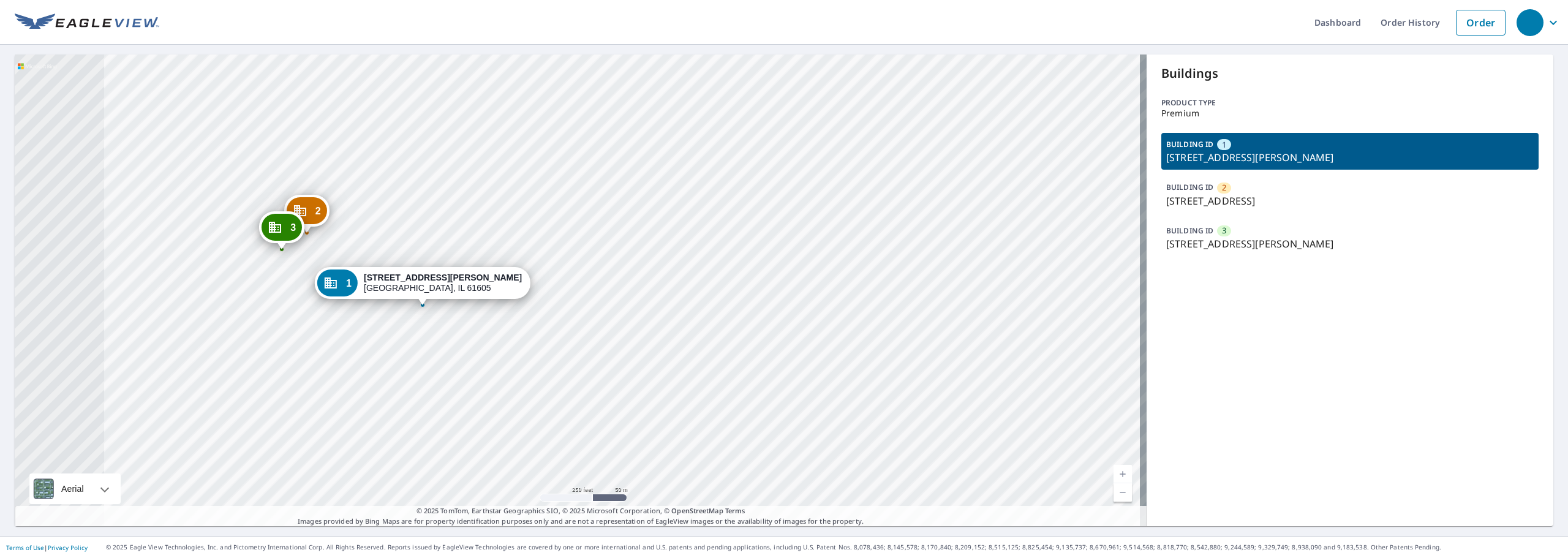
drag, startPoint x: 405, startPoint y: 409, endPoint x: 446, endPoint y: 421, distance: 42.7
click at [446, 421] on div "2 604 W High St Peoria, IL 61606 3 621 W Hillyer Pl Peoria, IL 61605 1 525 Mart…" at bounding box center [581, 290] width 1132 height 472
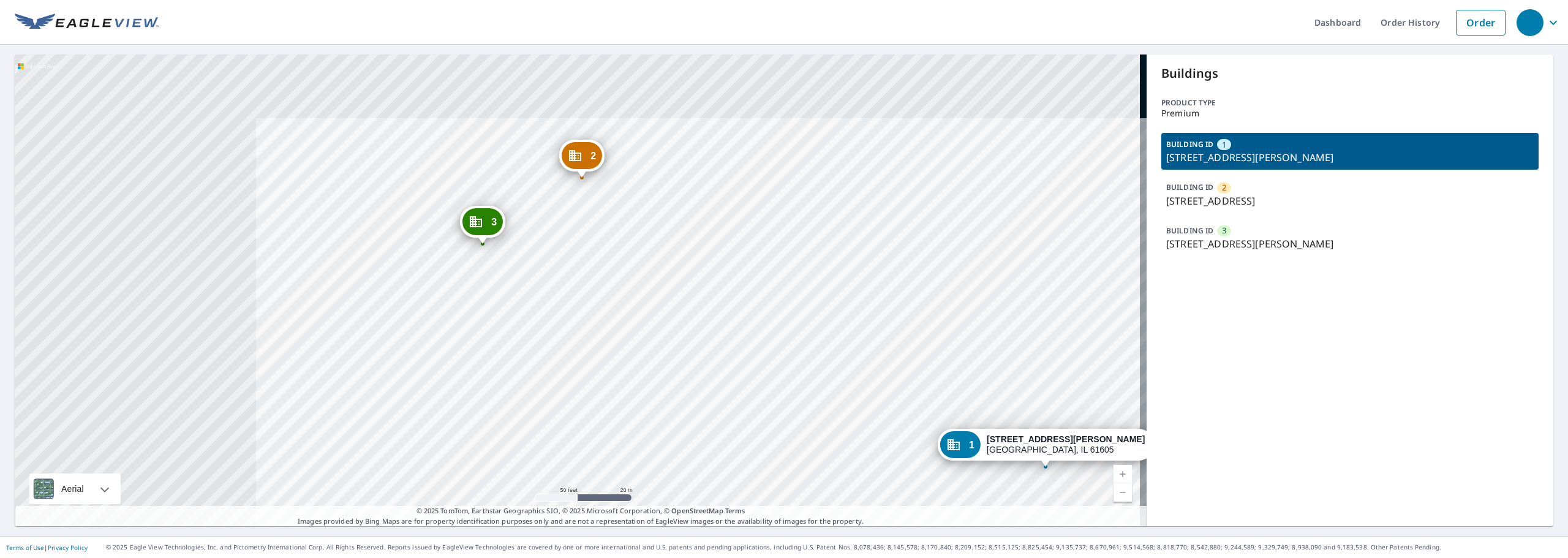
drag, startPoint x: 208, startPoint y: 225, endPoint x: 633, endPoint y: 473, distance: 492.1
click at [633, 473] on div "2 604 W High St Peoria, IL 61606 3 621 W Hillyer Pl Peoria, IL 61605 1 525 Mart…" at bounding box center [581, 290] width 1132 height 472
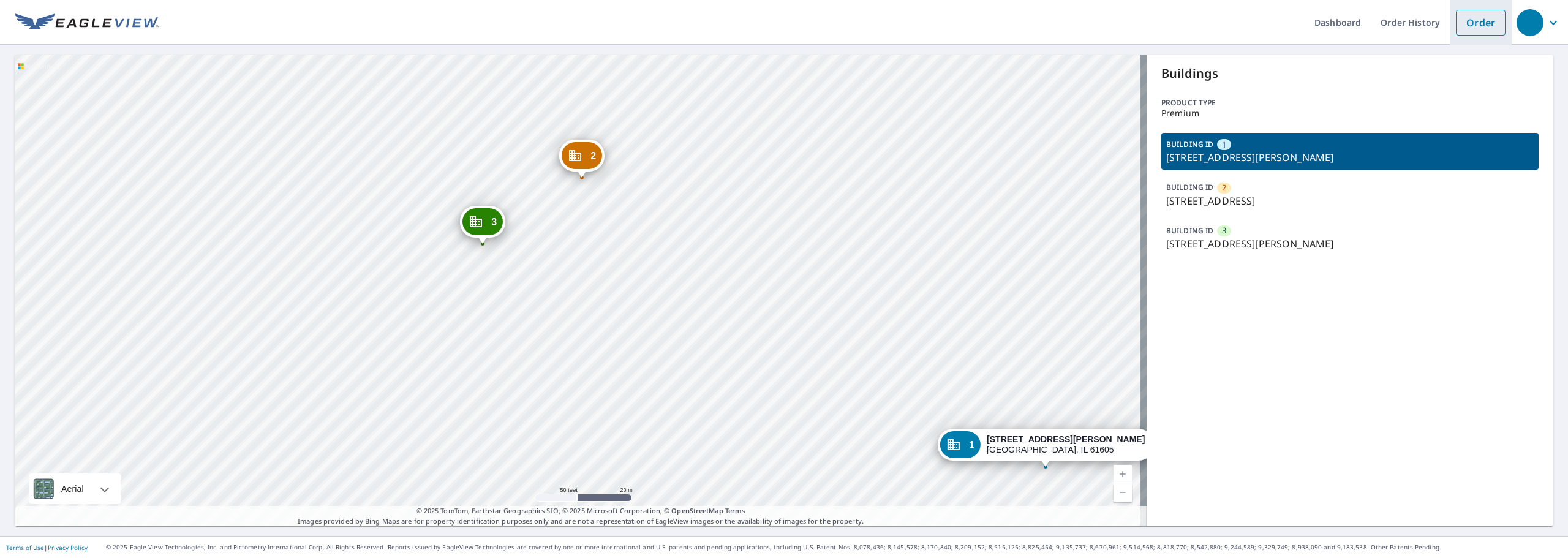
click at [1468, 18] on link "Order" at bounding box center [1480, 22] width 50 height 26
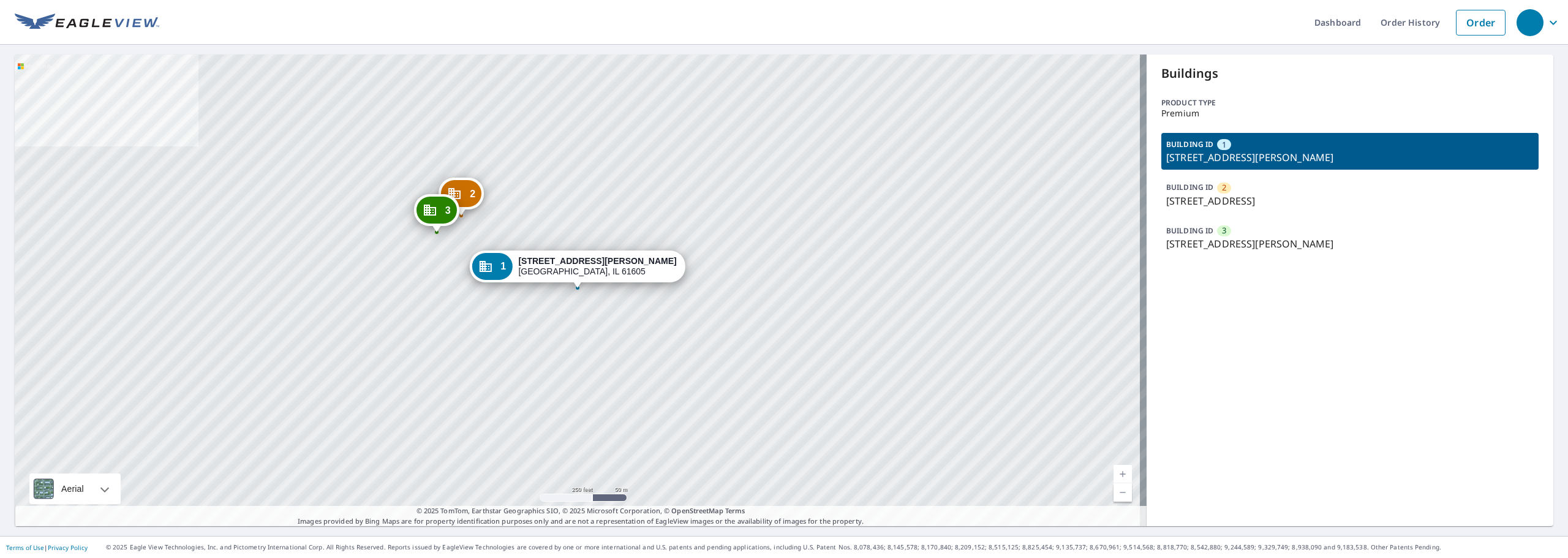
click at [1257, 203] on p "[STREET_ADDRESS]" at bounding box center [1349, 201] width 367 height 15
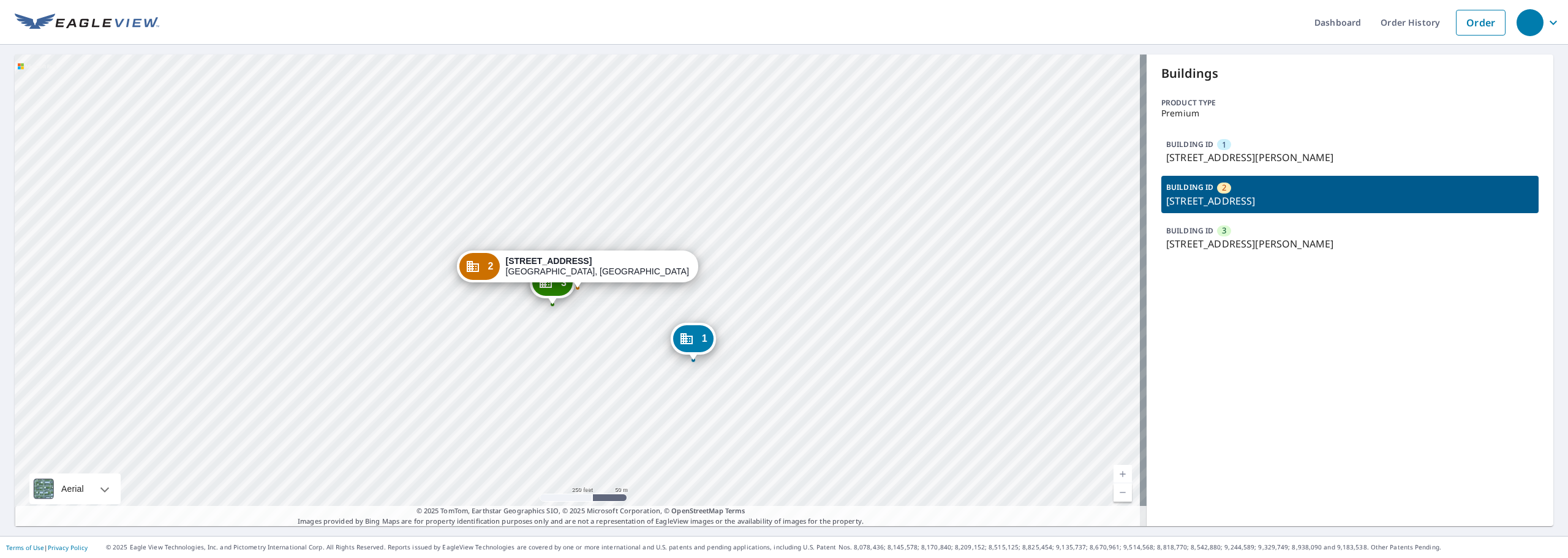
click at [1258, 239] on p "621 W Hillyer Pl, Peoria, IL, 61605" at bounding box center [1349, 244] width 367 height 15
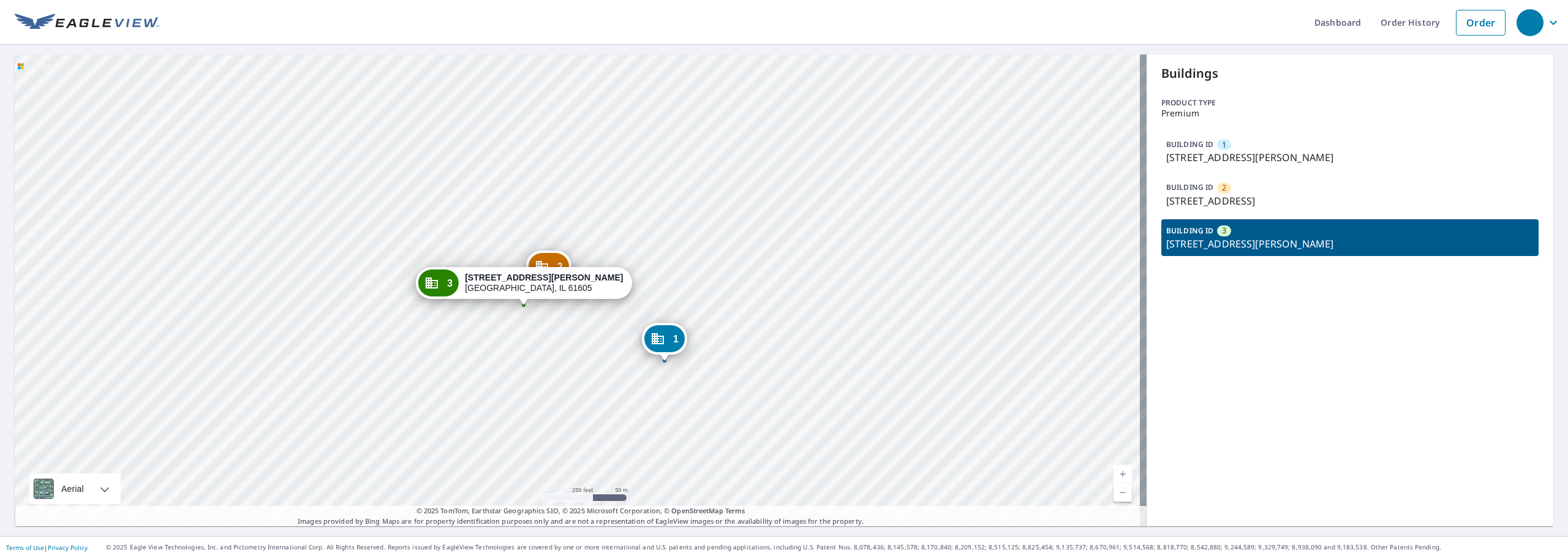
click at [1273, 160] on p "525 Martin Luther King Jr Dr, Peoria, IL, 61605" at bounding box center [1349, 157] width 367 height 15
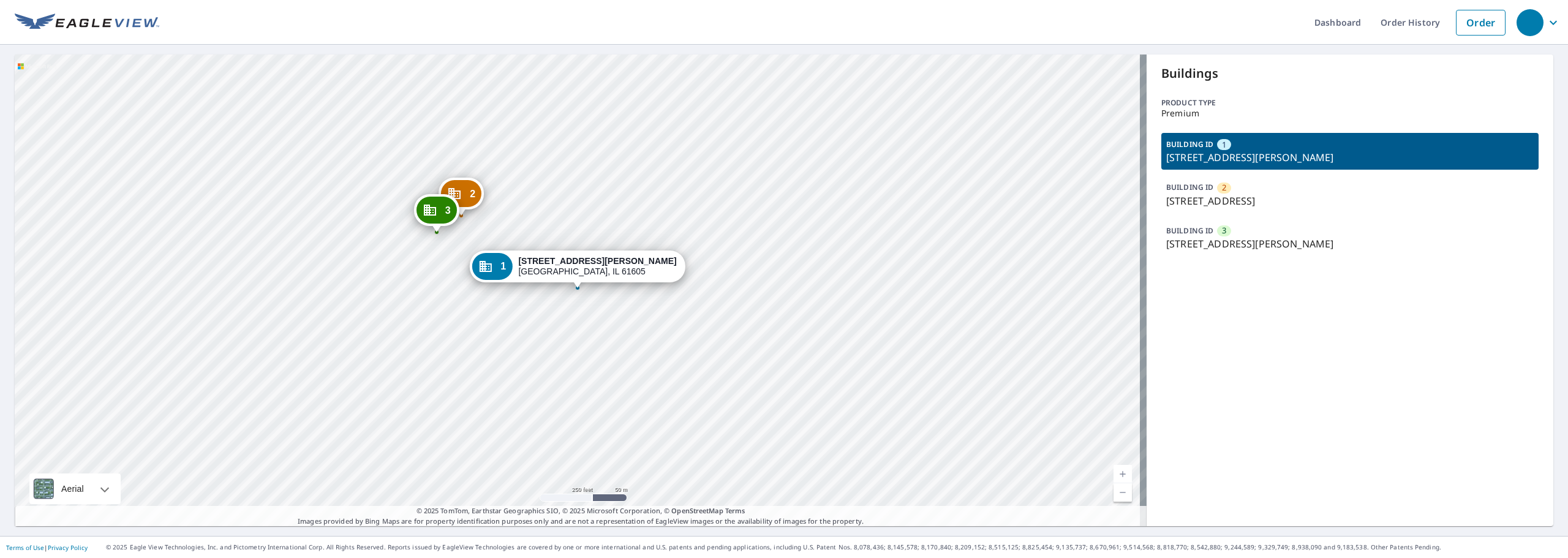
click at [1268, 195] on p "604 W High St, Peoria, IL, 61606" at bounding box center [1349, 201] width 367 height 15
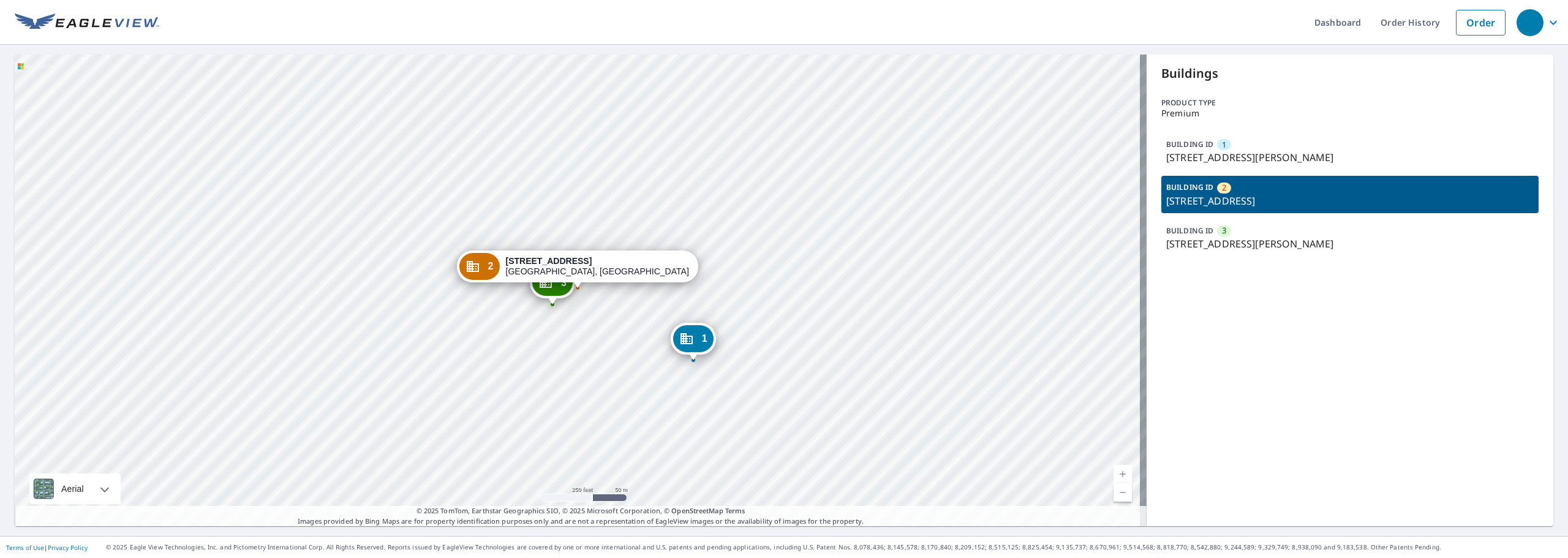
click at [1247, 242] on p "621 W Hillyer Pl, Peoria, IL, 61605" at bounding box center [1349, 244] width 367 height 15
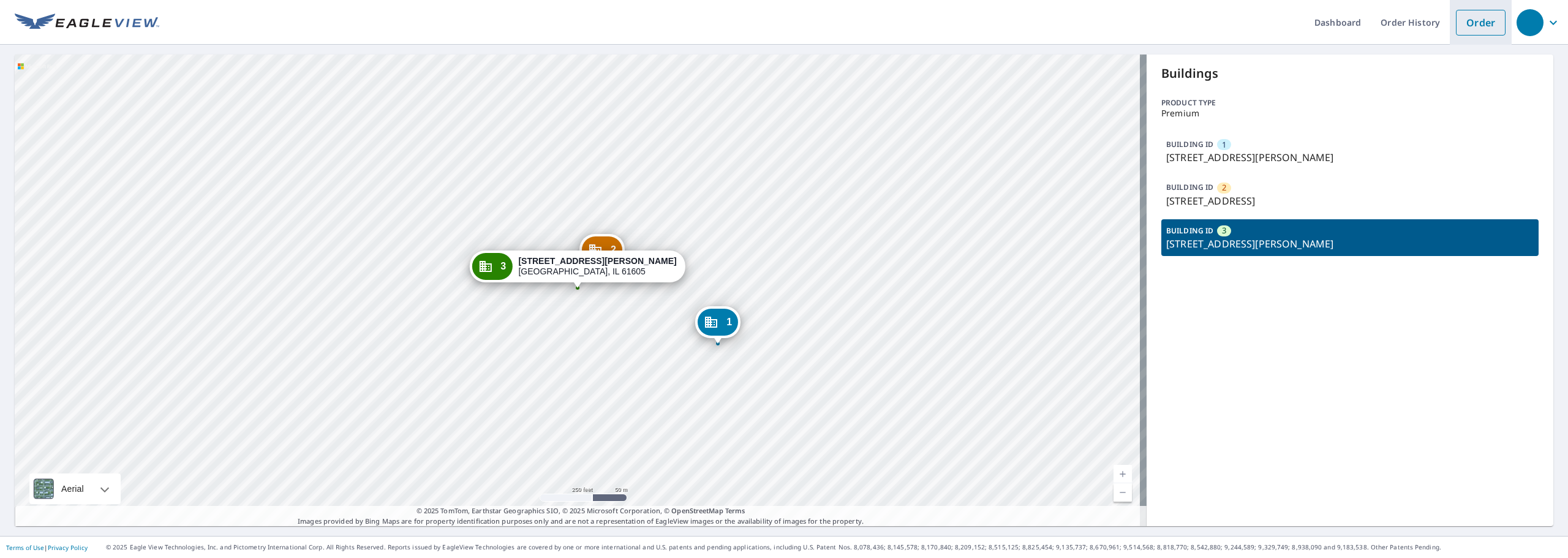
click at [1477, 29] on link "Order" at bounding box center [1480, 22] width 50 height 26
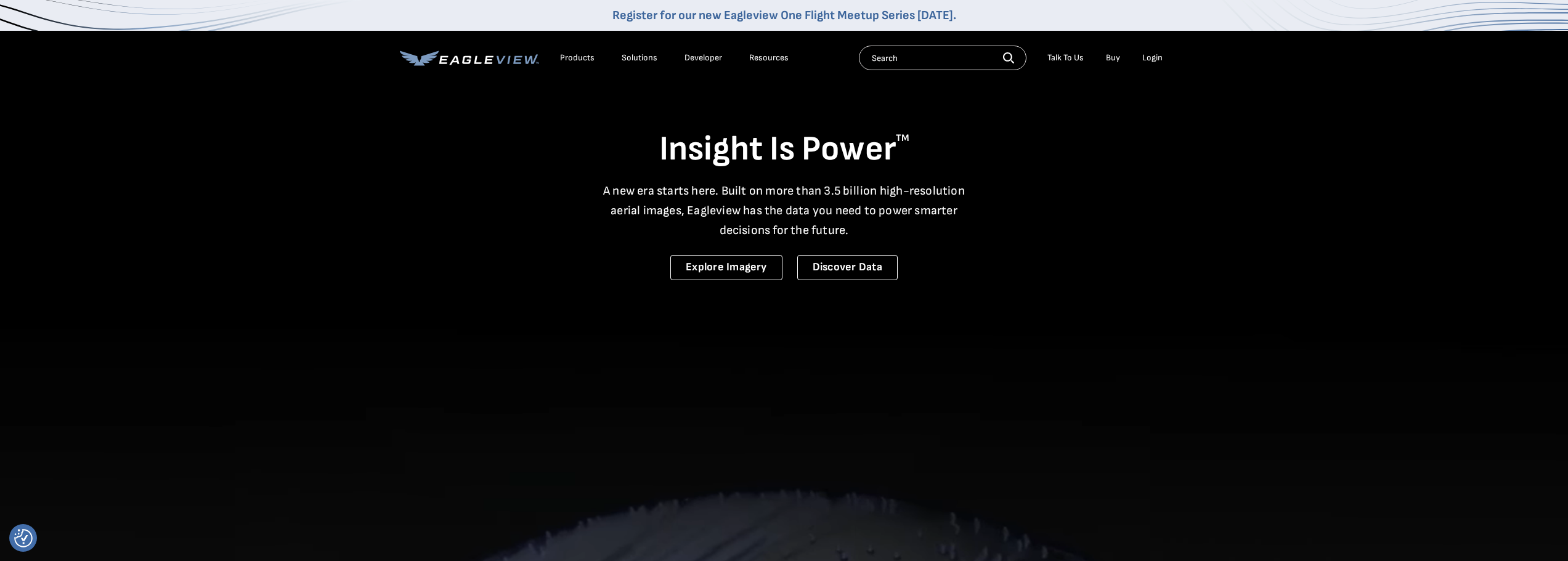
click at [1155, 58] on div "Login" at bounding box center [1152, 57] width 20 height 11
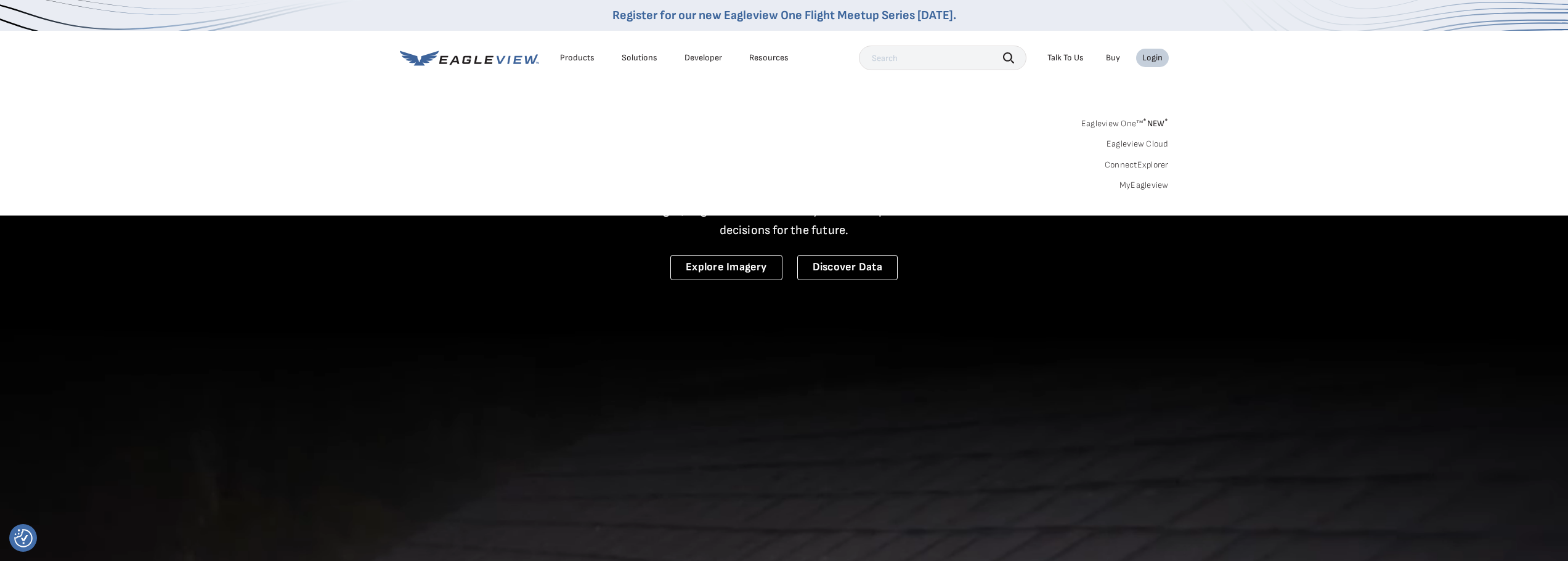
click at [1143, 185] on link "MyEagleview" at bounding box center [1144, 185] width 49 height 11
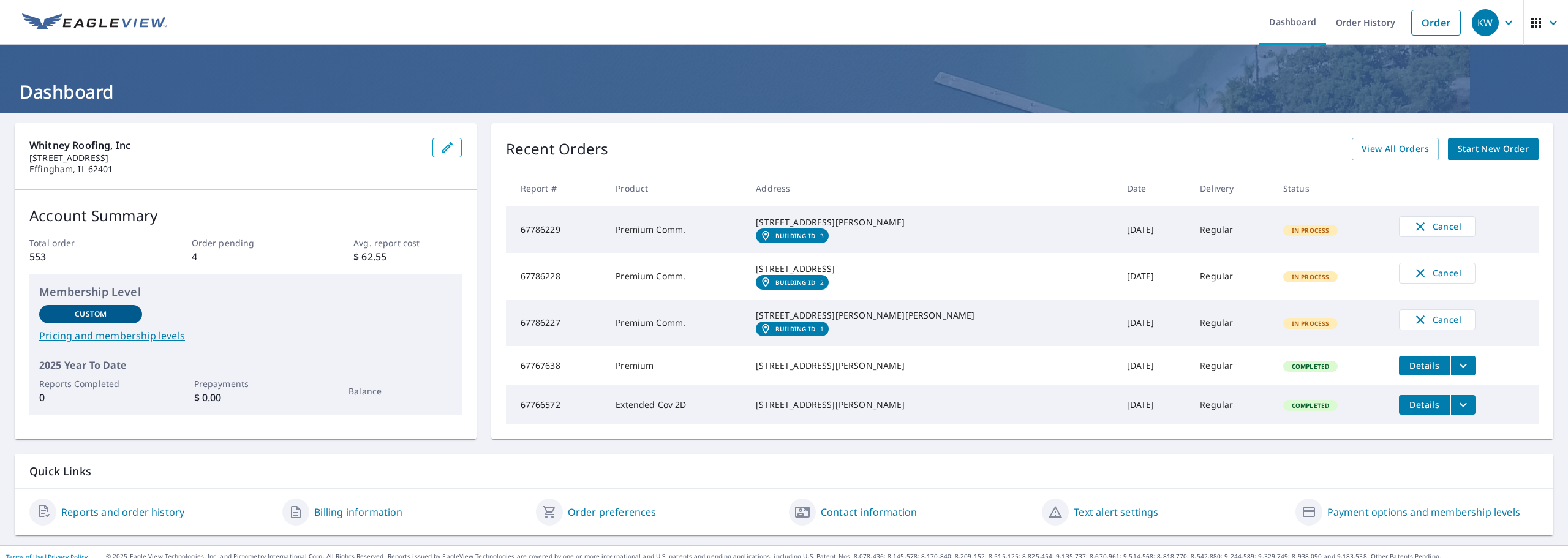
click at [875, 321] on div "[STREET_ADDRESS][PERSON_NAME][PERSON_NAME]" at bounding box center [931, 316] width 351 height 13
click at [815, 333] on em "Building ID" at bounding box center [795, 329] width 40 height 7
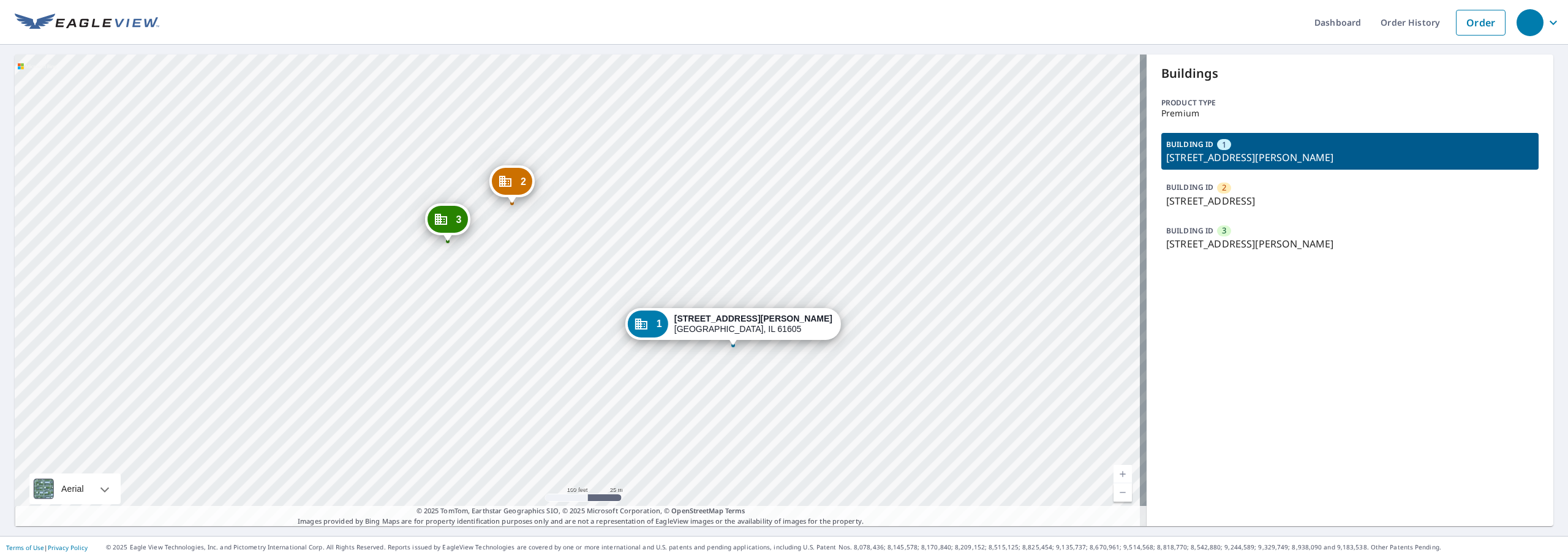
drag, startPoint x: 462, startPoint y: 356, endPoint x: 661, endPoint y: 417, distance: 208.1
click at [661, 417] on div "2 604 W High St Peoria, IL 61606 3 621 W Hillyer Pl Peoria, IL 61605 1 525 Mart…" at bounding box center [581, 290] width 1132 height 472
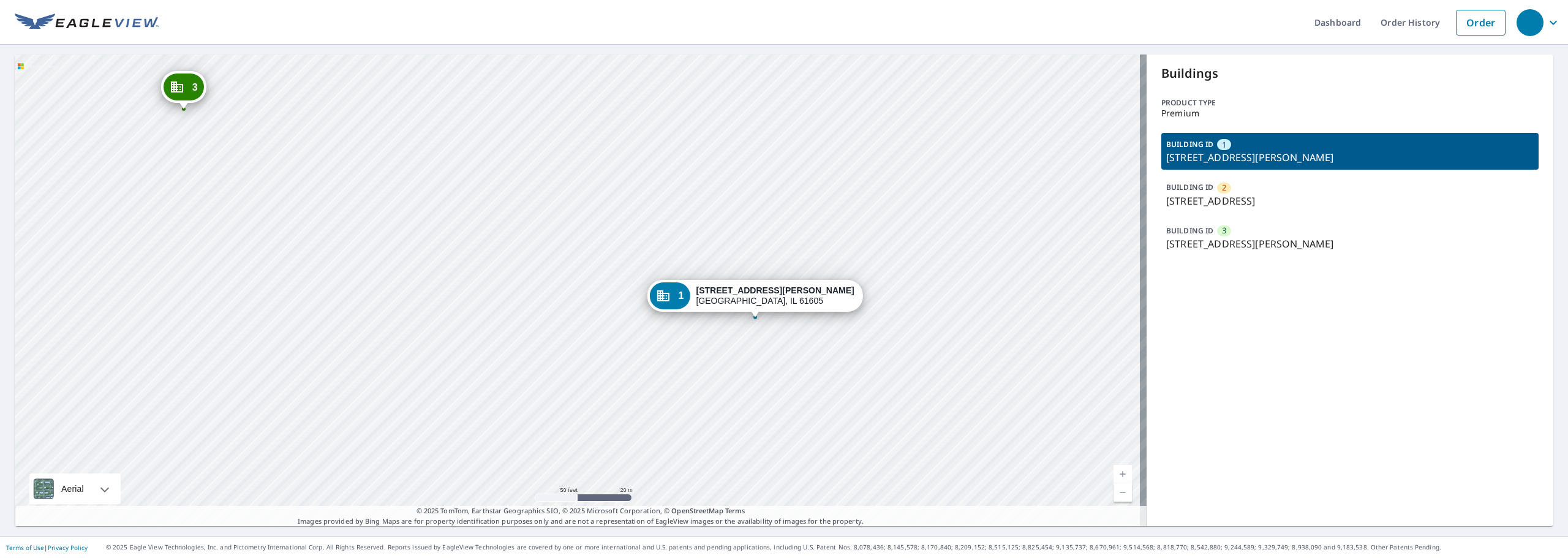
drag, startPoint x: 739, startPoint y: 341, endPoint x: 754, endPoint y: 393, distance: 54.1
click at [754, 393] on div "2 604 W High St Peoria, IL 61606 3 621 W Hillyer Pl Peoria, IL 61605 1 525 Mart…" at bounding box center [581, 290] width 1132 height 472
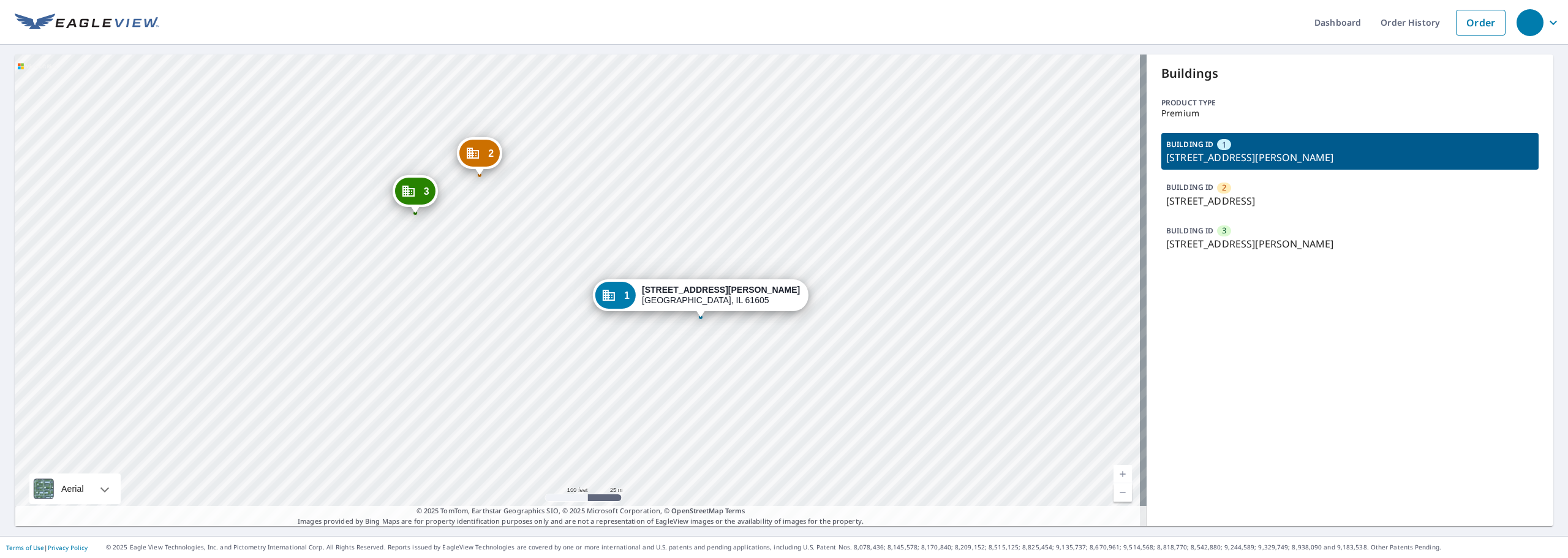
drag, startPoint x: 548, startPoint y: 229, endPoint x: 657, endPoint y: 338, distance: 154.1
click at [656, 338] on div "2 604 W High St Peoria, IL 61606 3 621 W Hillyer Pl Peoria, IL 61605 1 525 Mart…" at bounding box center [581, 290] width 1132 height 472
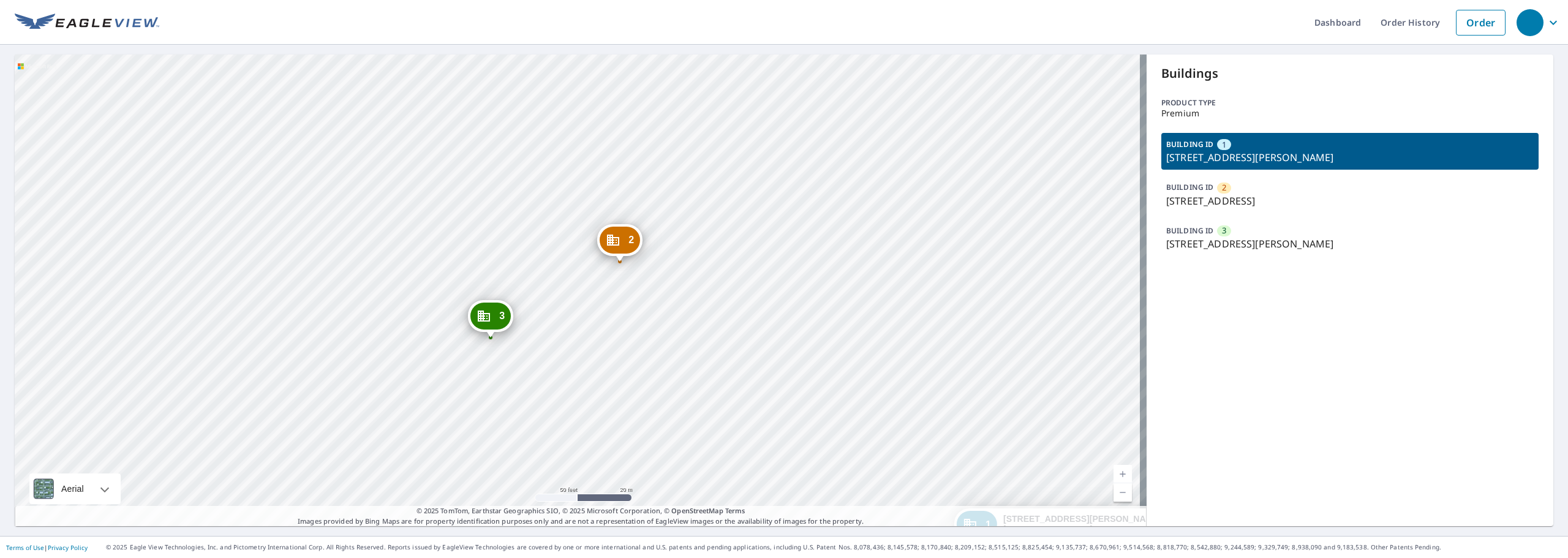
drag, startPoint x: 491, startPoint y: 311, endPoint x: 595, endPoint y: 335, distance: 106.7
click at [595, 335] on div "2 604 W High St Peoria, IL 61606 3 621 W Hillyer Pl Peoria, IL 61605 1 525 Mart…" at bounding box center [581, 290] width 1132 height 472
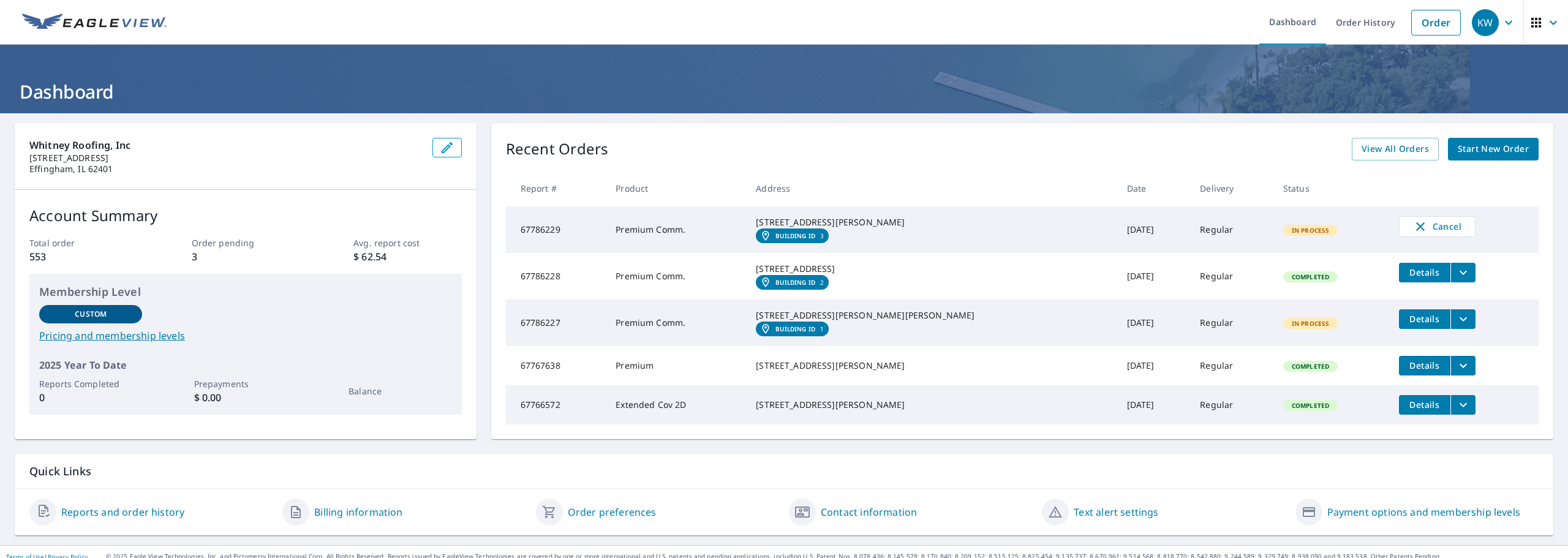
drag, startPoint x: 609, startPoint y: 256, endPoint x: 800, endPoint y: 378, distance: 226.6
click at [686, 310] on div "Whitney Roofing, Inc [STREET_ADDRESS] Account Summary Total order 553 Order pen…" at bounding box center [784, 282] width 1538 height 316
click at [800, 346] on tr "67786227 Premium Comm. [STREET_ADDRESS][PERSON_NAME][PERSON_NAME] Building ID 1…" at bounding box center [1022, 322] width 1032 height 47
click at [1456, 327] on icon "filesDropdownBtn-67786227" at bounding box center [1463, 319] width 15 height 15
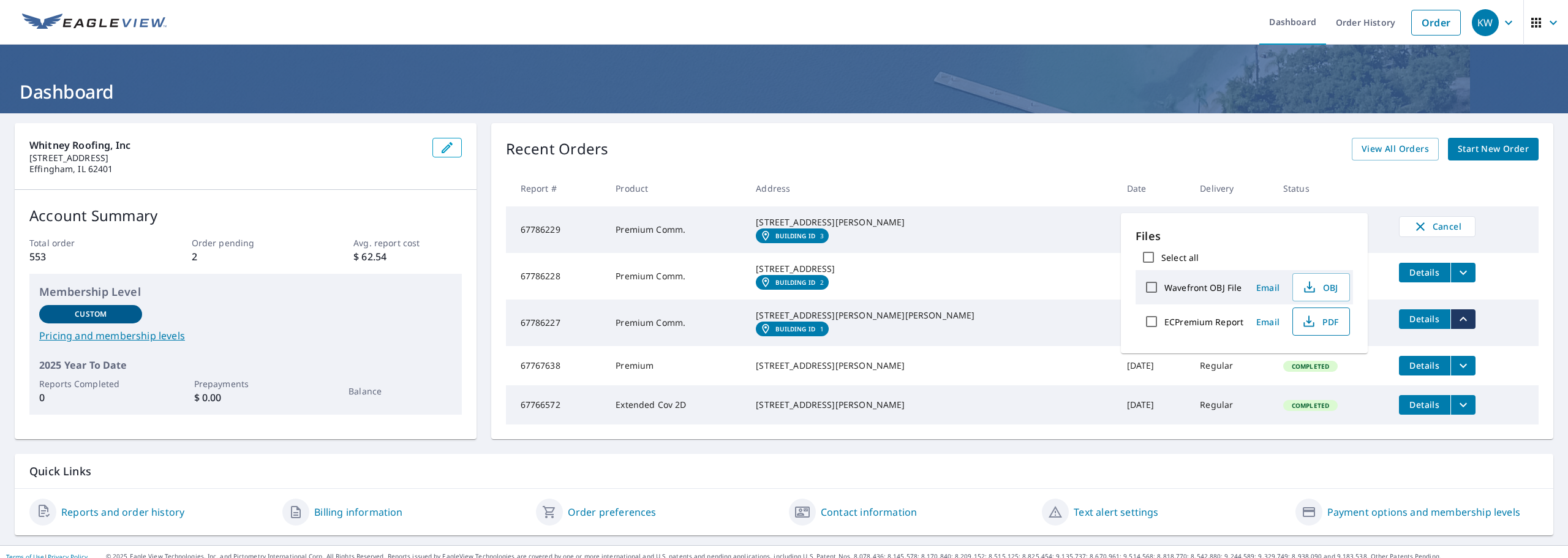
click at [1315, 319] on span "PDF" at bounding box center [1320, 321] width 39 height 15
click at [969, 219] on div "[STREET_ADDRESS][PERSON_NAME]" at bounding box center [931, 222] width 351 height 13
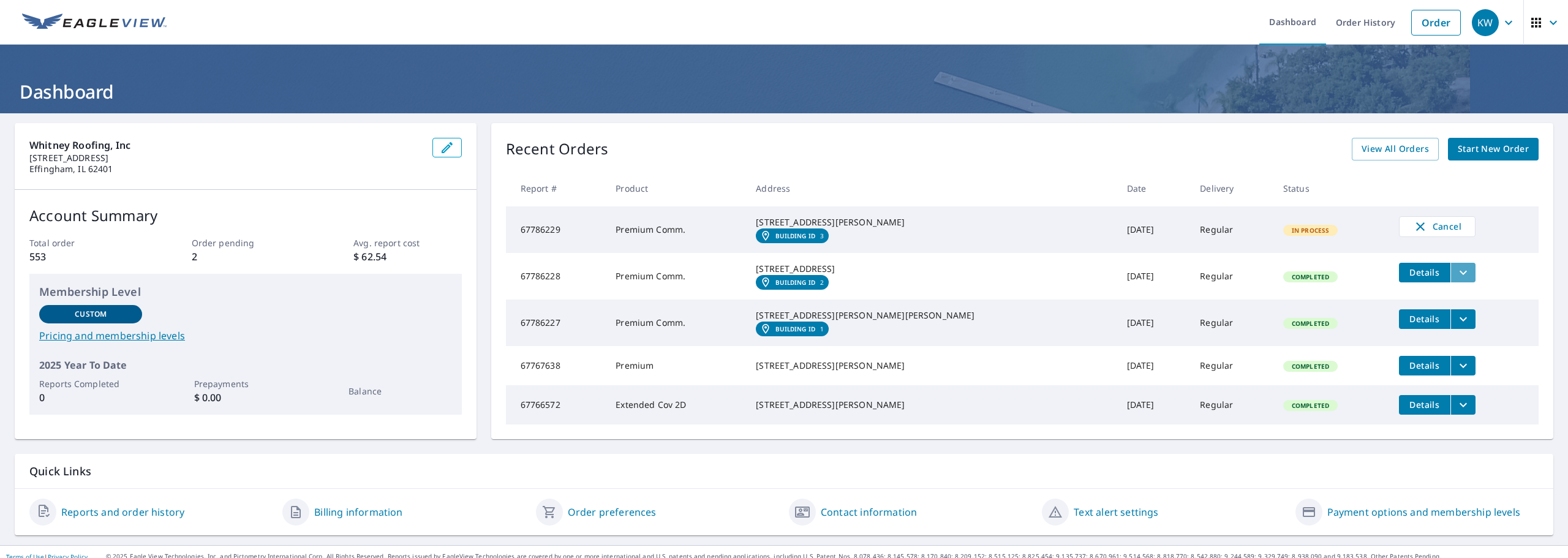
click at [1456, 280] on icon "filesDropdownBtn-67786228" at bounding box center [1463, 273] width 15 height 15
click at [1328, 265] on span "PDF" at bounding box center [1320, 263] width 39 height 15
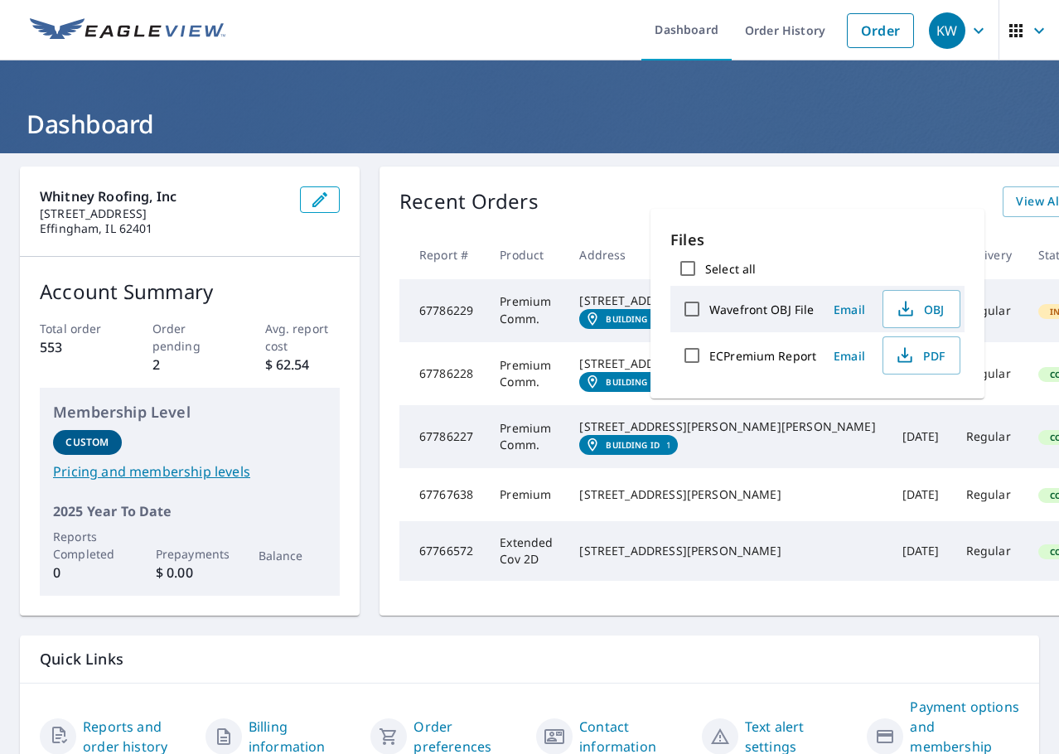
click at [500, 124] on h1 "Dashboard" at bounding box center [530, 124] width 1020 height 34
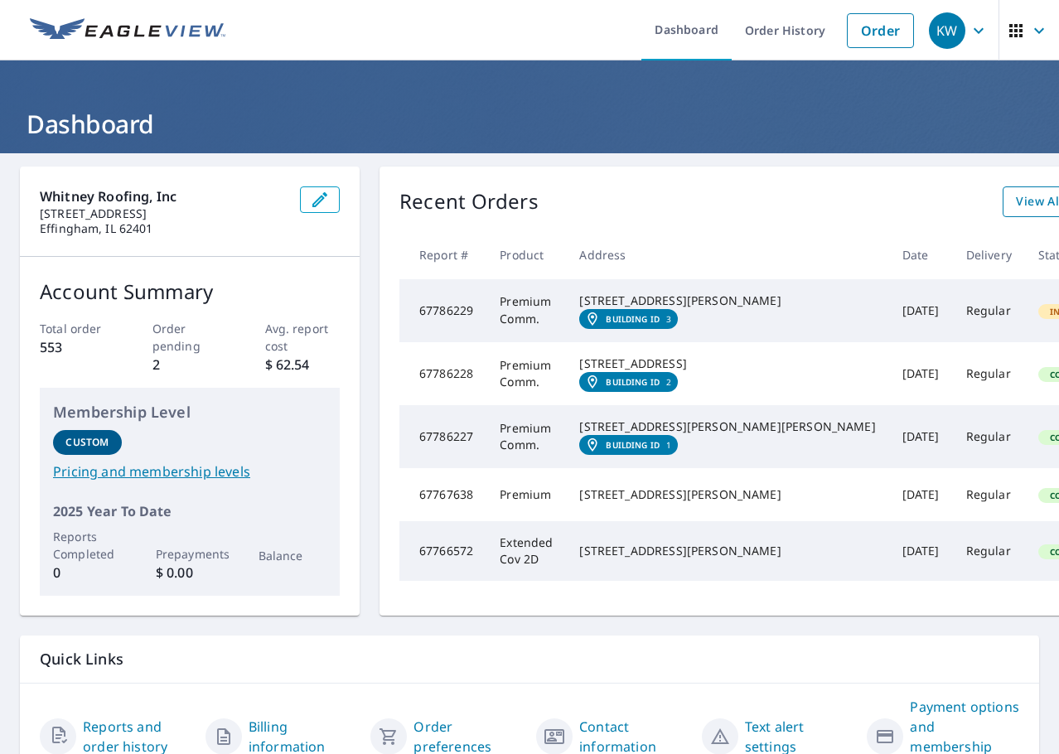
click at [1016, 205] on span "View All Orders" at bounding box center [1061, 201] width 91 height 21
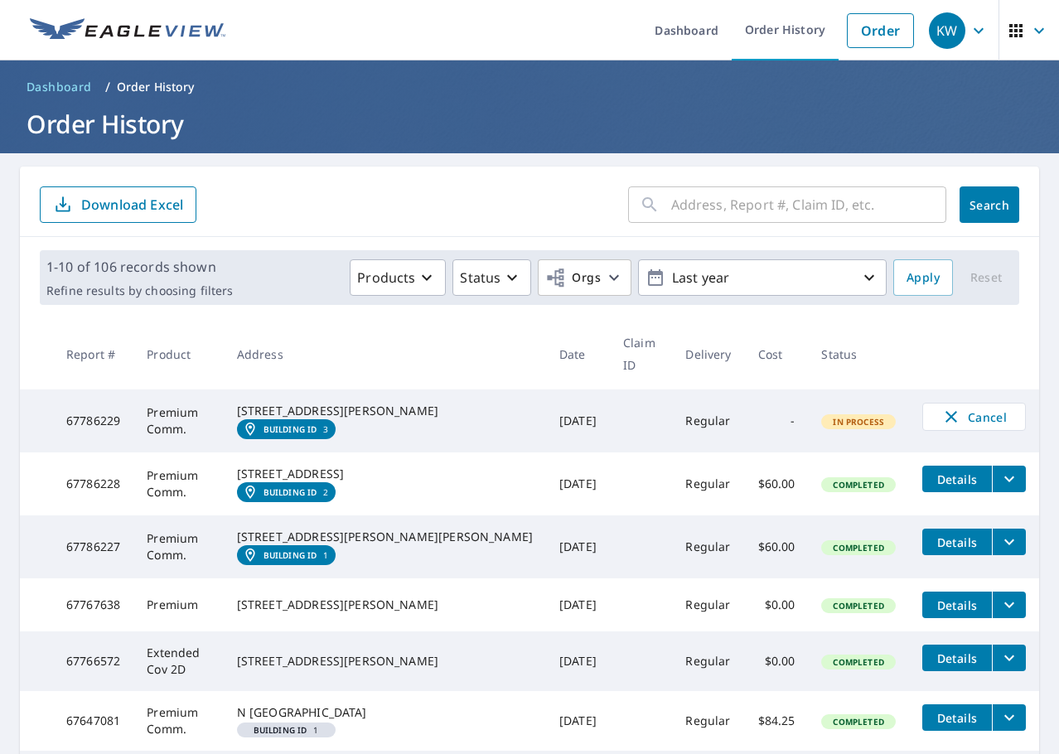
click at [735, 218] on input "text" at bounding box center [808, 205] width 275 height 46
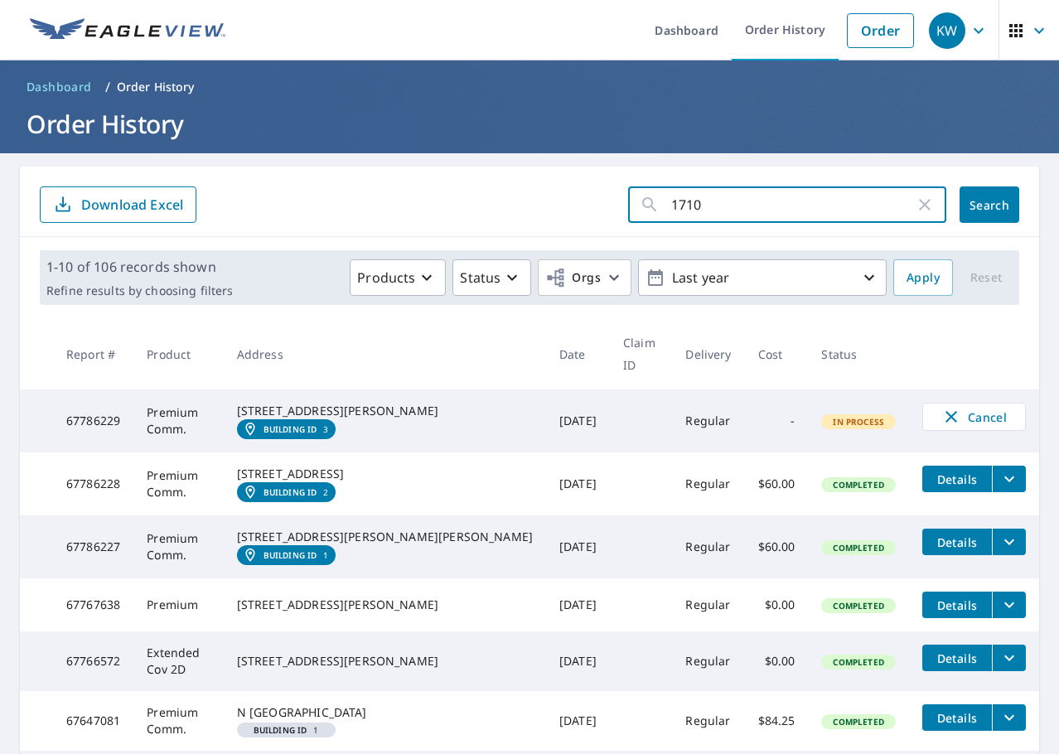
type input "1710"
click button "Search" at bounding box center [990, 204] width 60 height 36
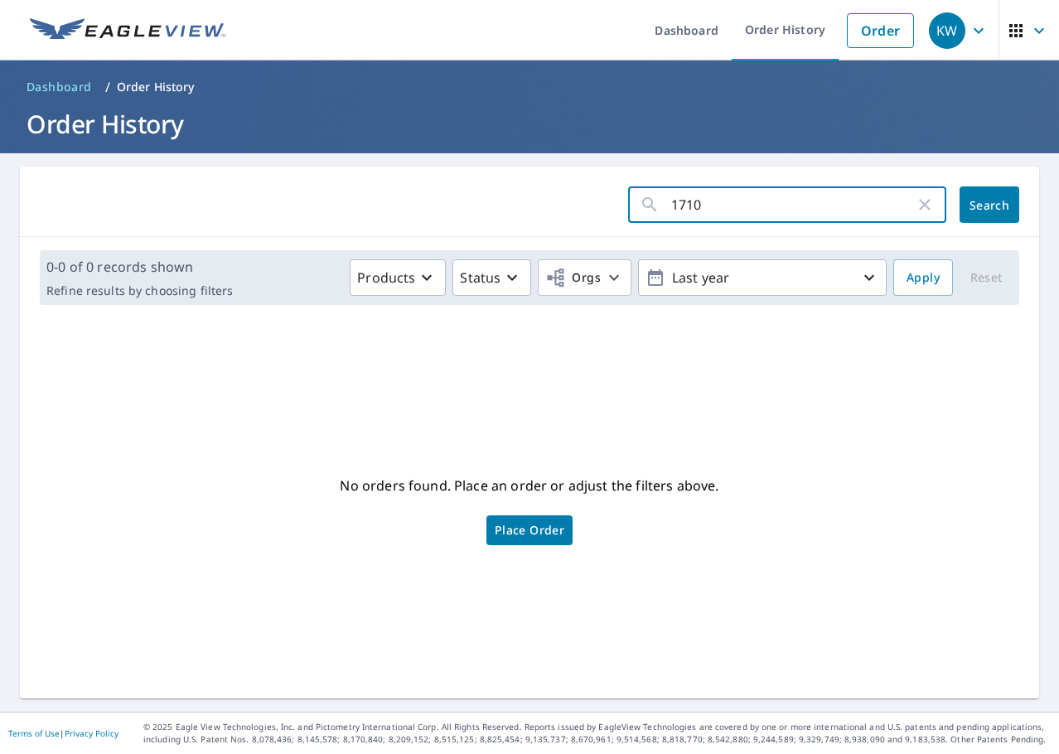
drag, startPoint x: 733, startPoint y: 213, endPoint x: 612, endPoint y: 196, distance: 122.3
click at [612, 196] on form "1710 ​ Search" at bounding box center [530, 204] width 980 height 36
type input "ford"
click button "Search" at bounding box center [990, 204] width 60 height 36
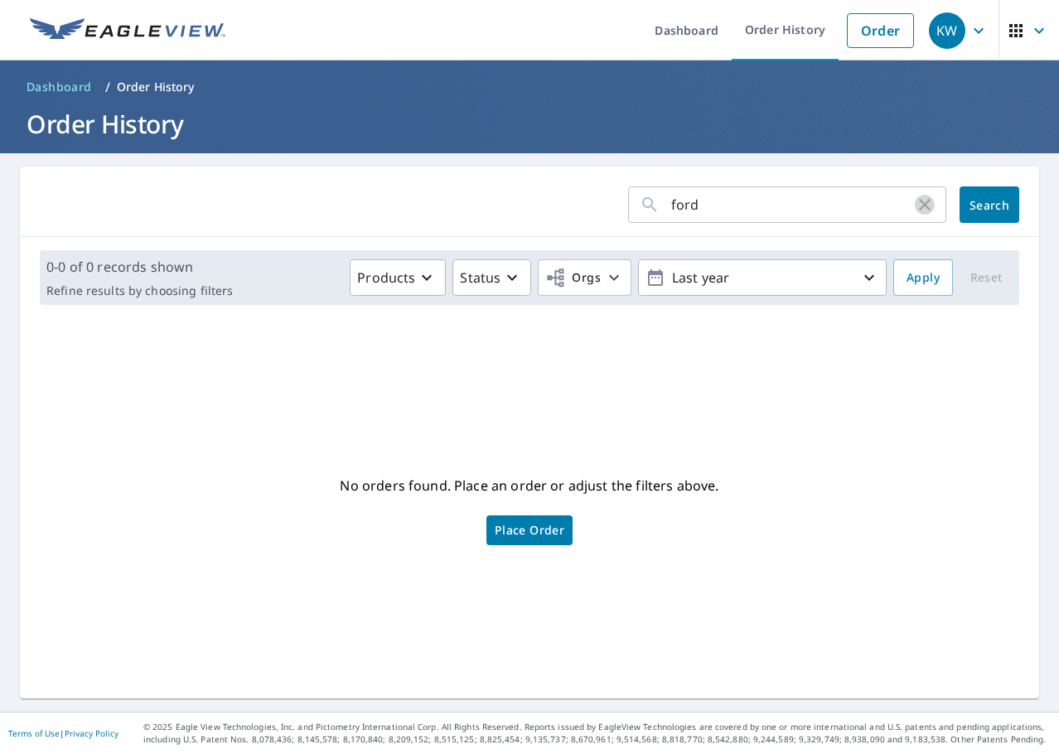
click at [915, 211] on icon "button" at bounding box center [925, 205] width 20 height 20
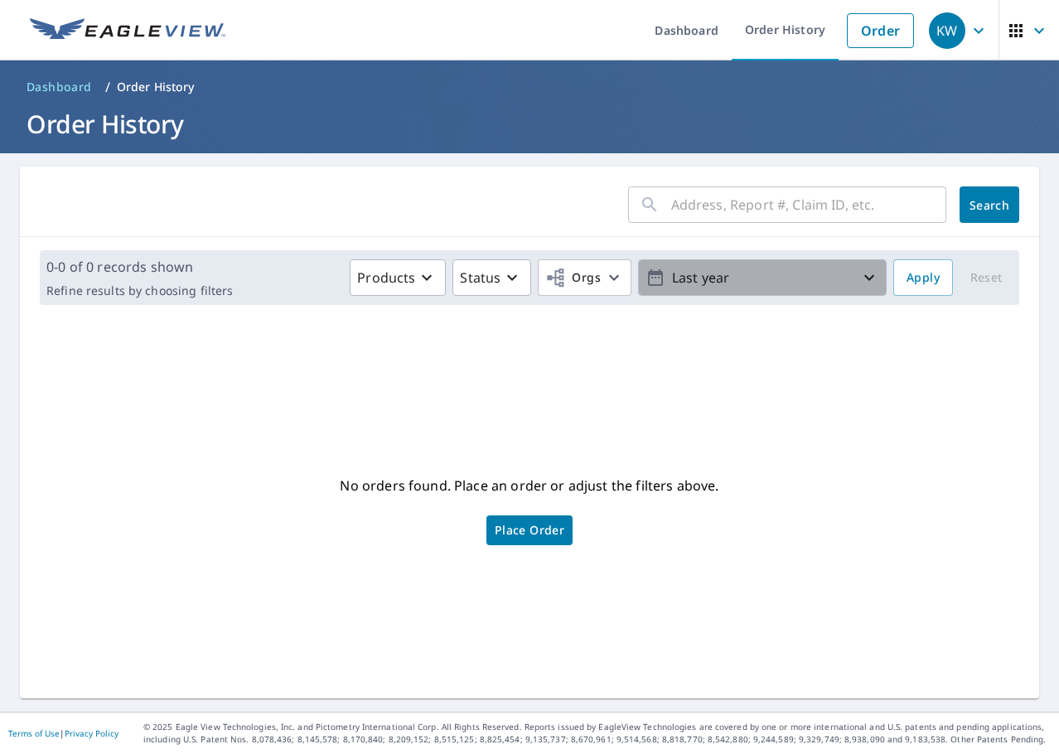
click at [824, 278] on p "Last year" at bounding box center [763, 278] width 194 height 29
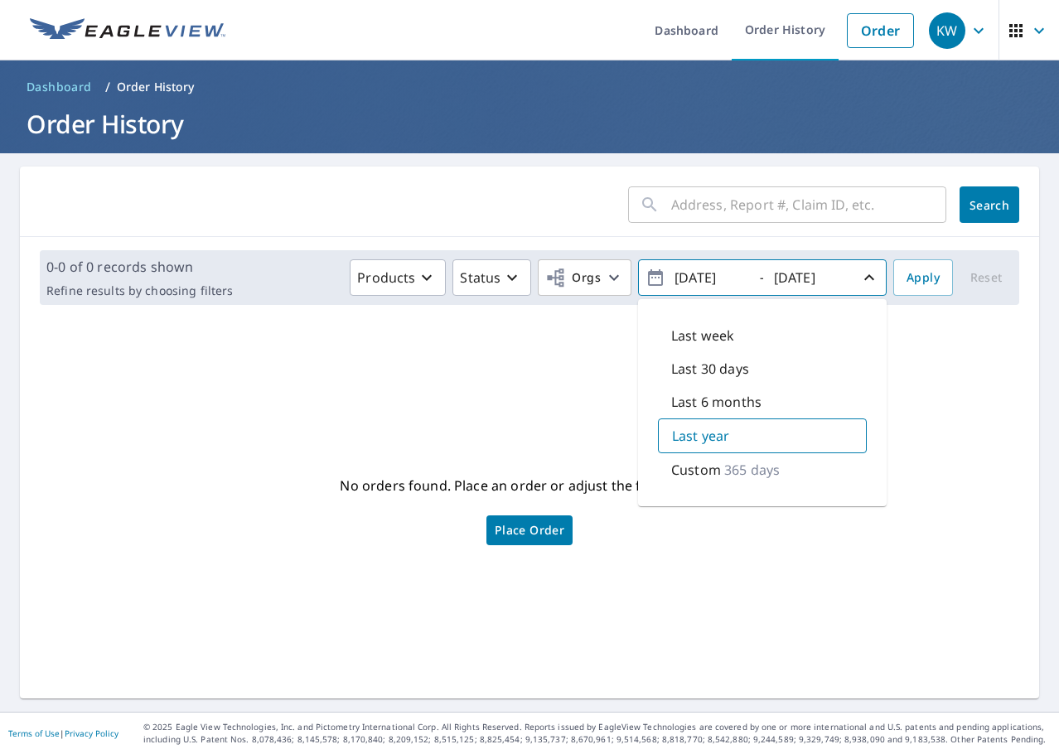
click at [733, 474] on p "365 days" at bounding box center [752, 470] width 56 height 20
click at [810, 211] on input "text" at bounding box center [808, 205] width 275 height 46
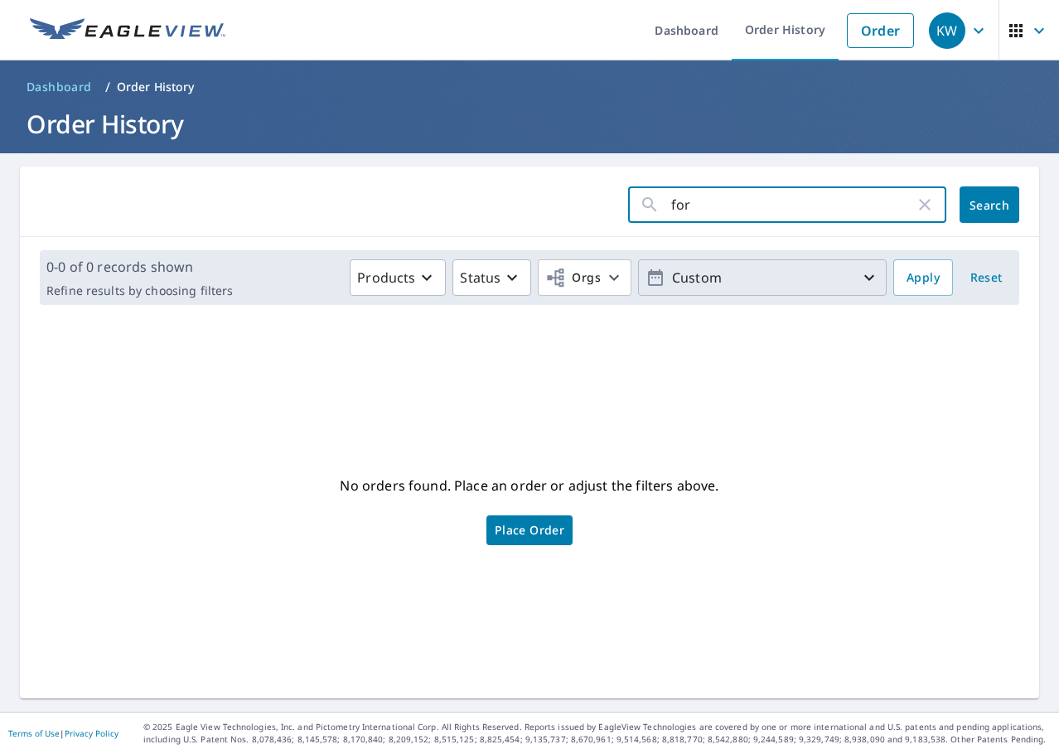
type input "ford"
click button "Search" at bounding box center [990, 204] width 60 height 36
click at [725, 196] on input "ford" at bounding box center [793, 205] width 244 height 46
type input "f"
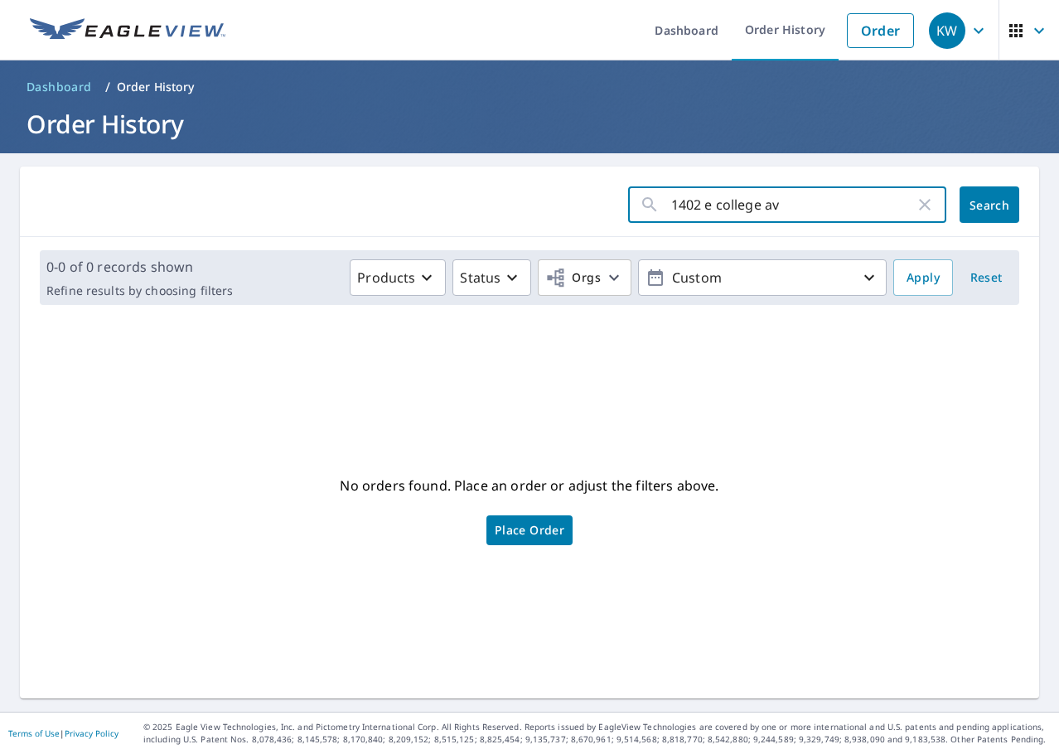
type input "1402 e [GEOGRAPHIC_DATA]"
click button "Search" at bounding box center [990, 204] width 60 height 36
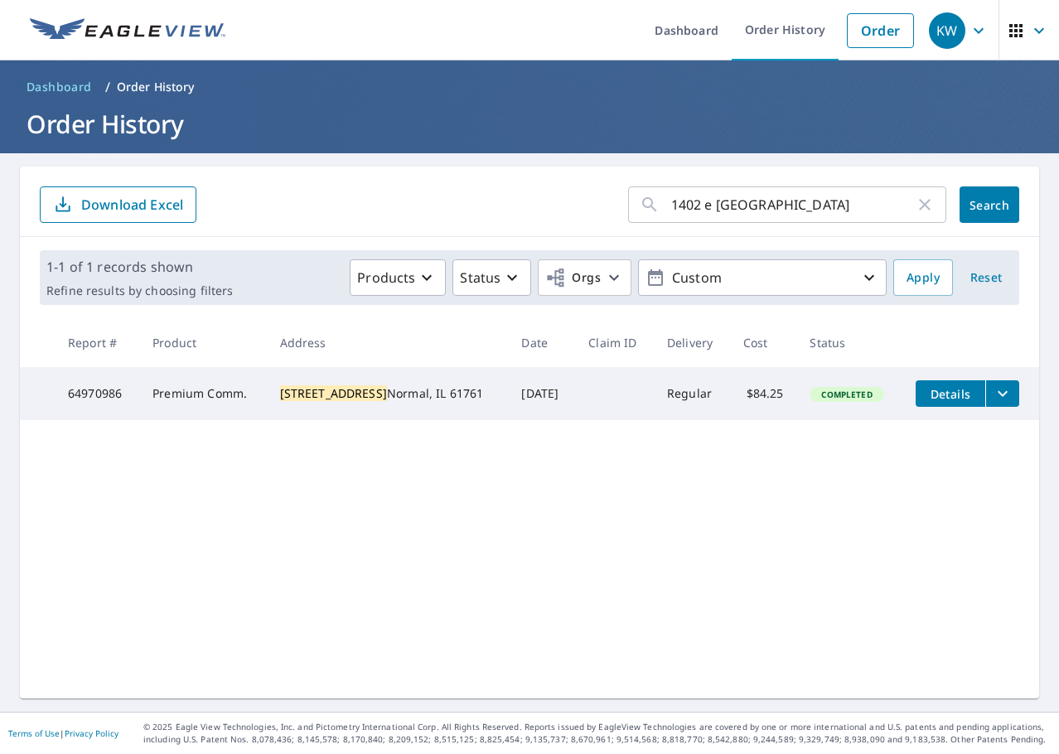
click at [993, 389] on button "filesDropdownBtn-64970986" at bounding box center [1003, 393] width 34 height 27
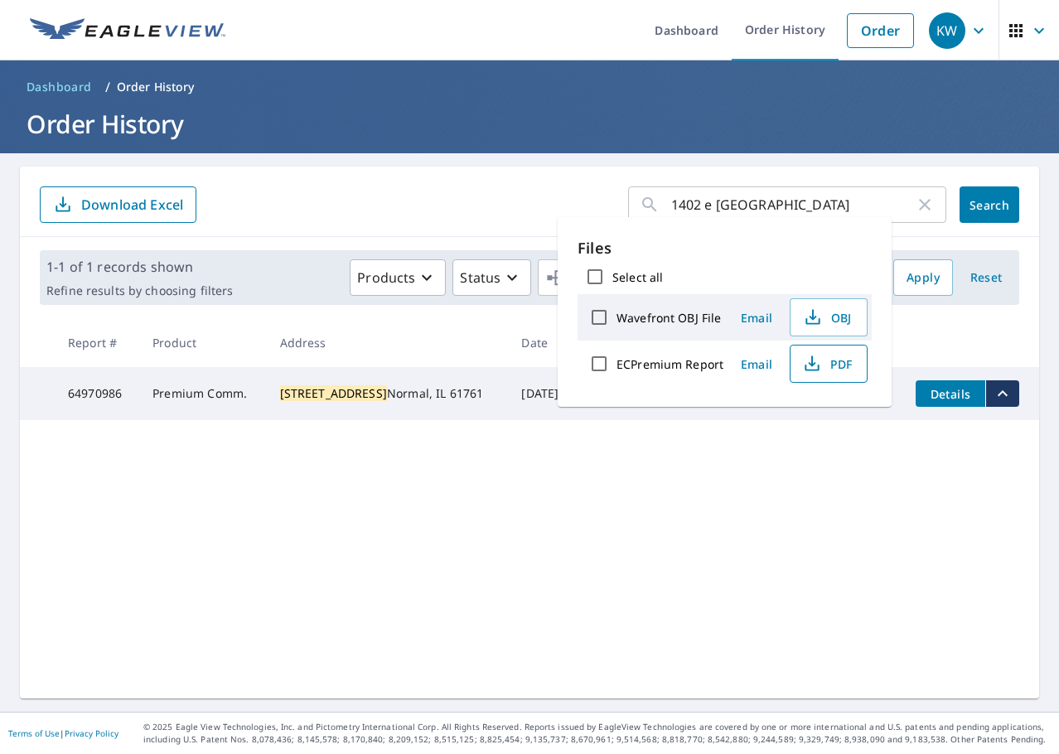
click at [845, 367] on span "PDF" at bounding box center [827, 364] width 53 height 20
